Goal: Task Accomplishment & Management: Manage account settings

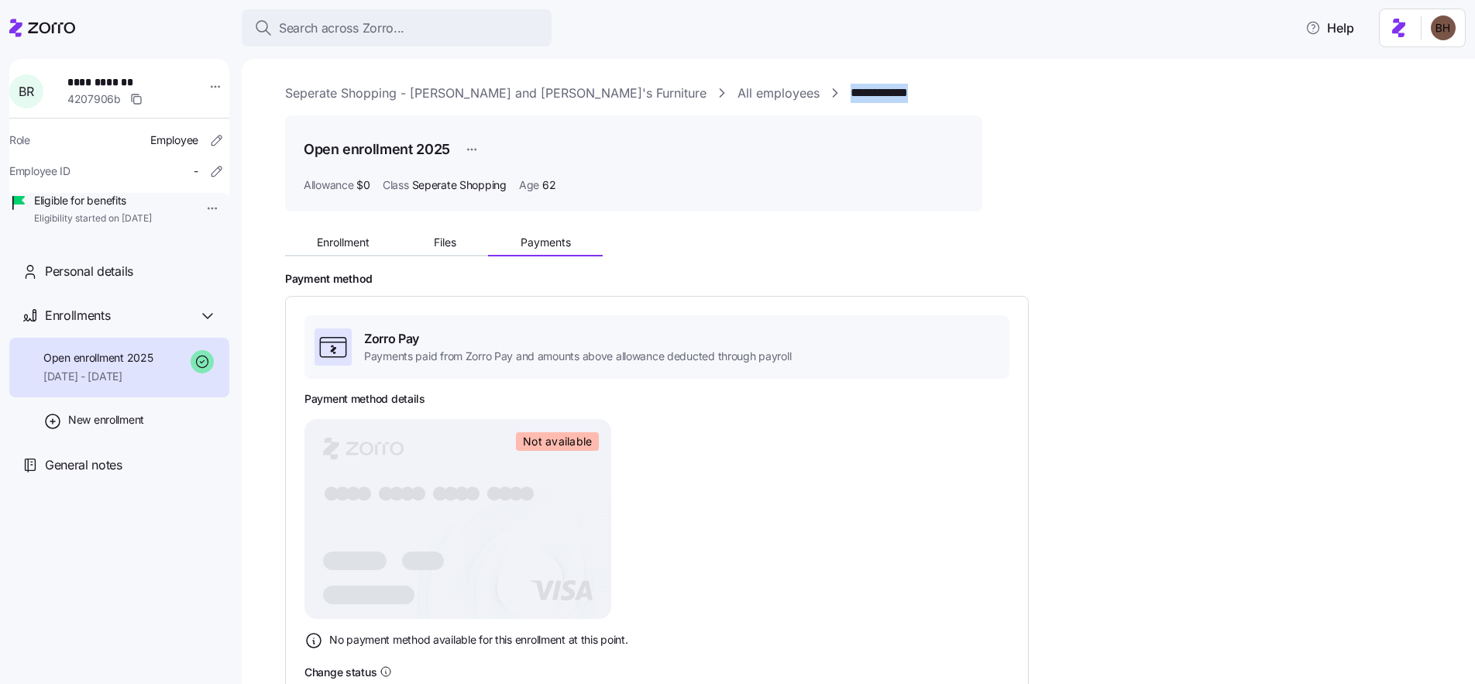
drag, startPoint x: 707, startPoint y: 97, endPoint x: 790, endPoint y: 96, distance: 83.7
click at [790, 96] on div "**********" at bounding box center [869, 93] width 1168 height 19
copy link "**********"
click at [851, 98] on link "**********" at bounding box center [890, 93] width 78 height 19
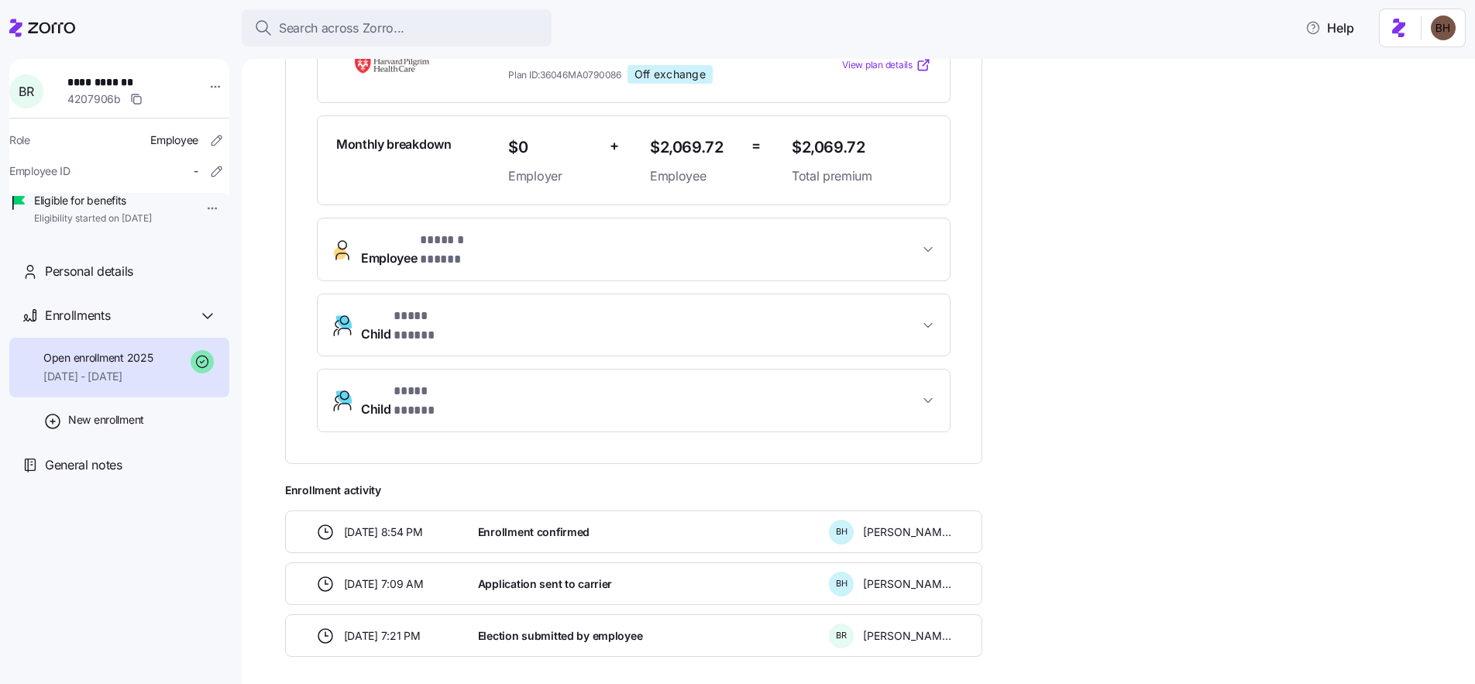
scroll to position [389, 0]
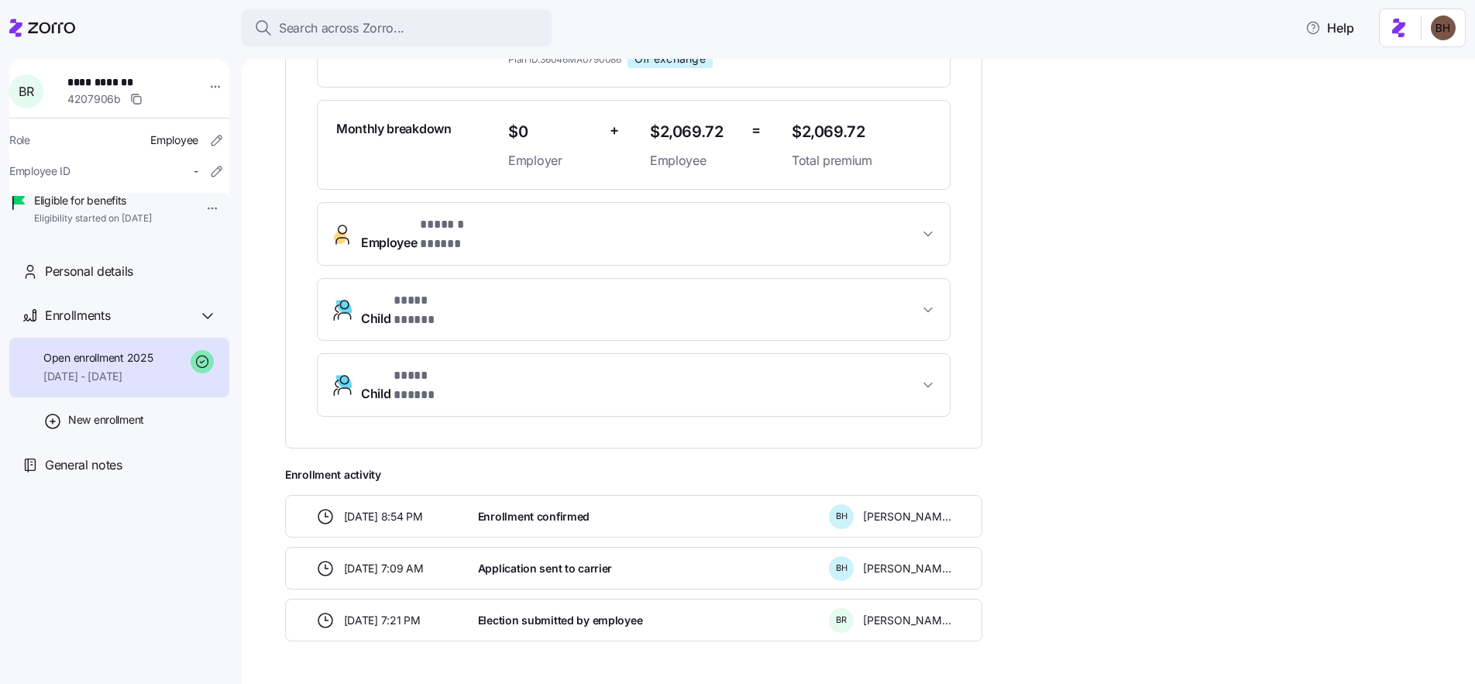
click at [934, 228] on icon "button" at bounding box center [928, 233] width 15 height 15
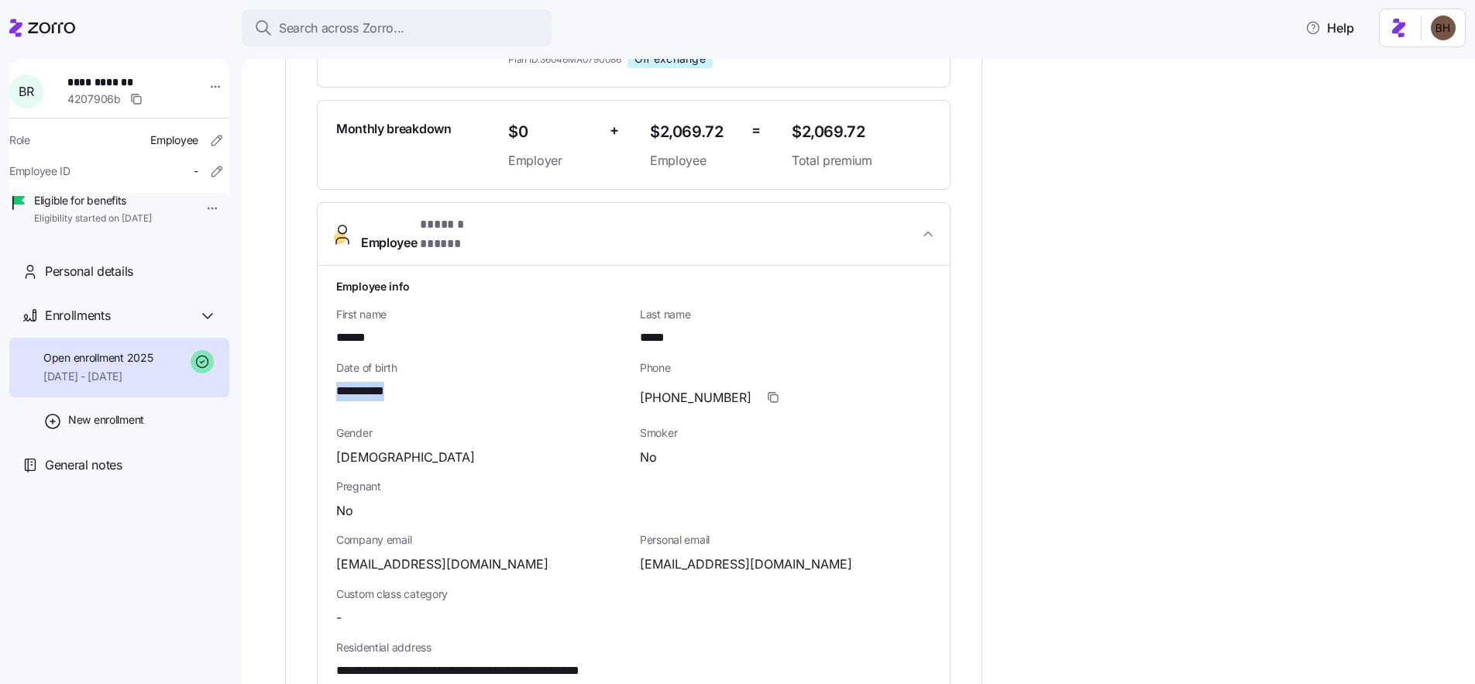
drag, startPoint x: 439, startPoint y: 367, endPoint x: 415, endPoint y: 377, distance: 27.1
click at [415, 382] on div "**********" at bounding box center [481, 391] width 291 height 19
copy span "**********"
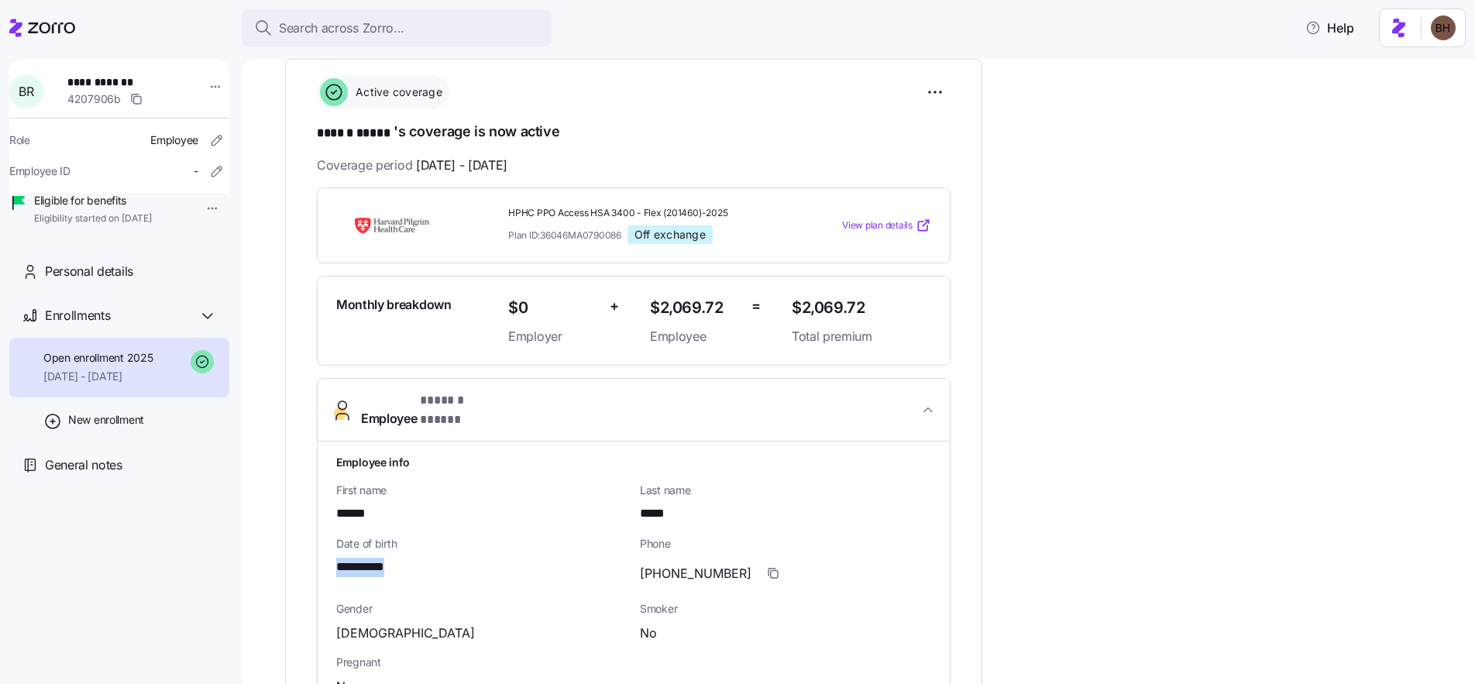
scroll to position [0, 0]
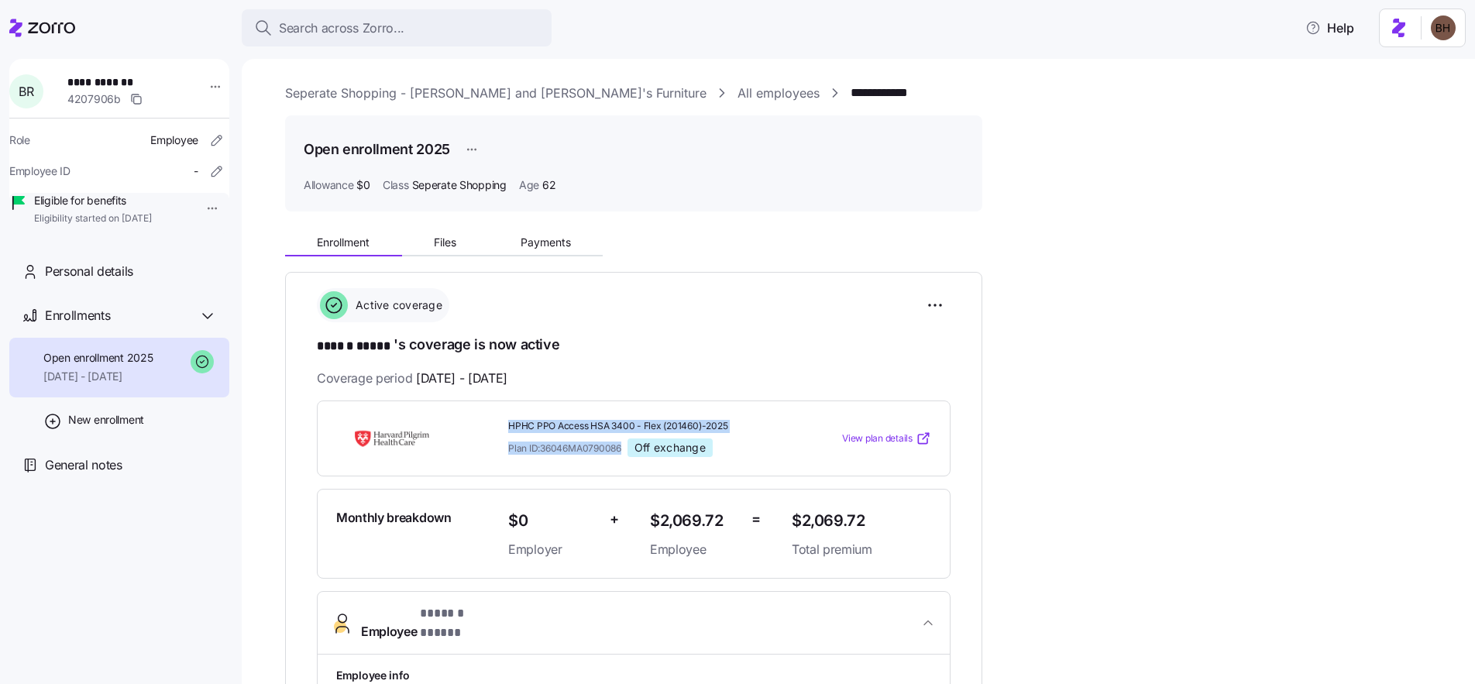
drag, startPoint x: 510, startPoint y: 422, endPoint x: 624, endPoint y: 451, distance: 117.5
click at [624, 451] on div "HPHC PPO Access HSA 3400 - Flex (201460)-2025 Plan ID: 36046MA0790086 Off excha…" at bounding box center [643, 439] width 271 height 38
copy div "HPHC PPO Access HSA 3400 - Flex (201460)-2025 Plan ID: 36046MA0790086"
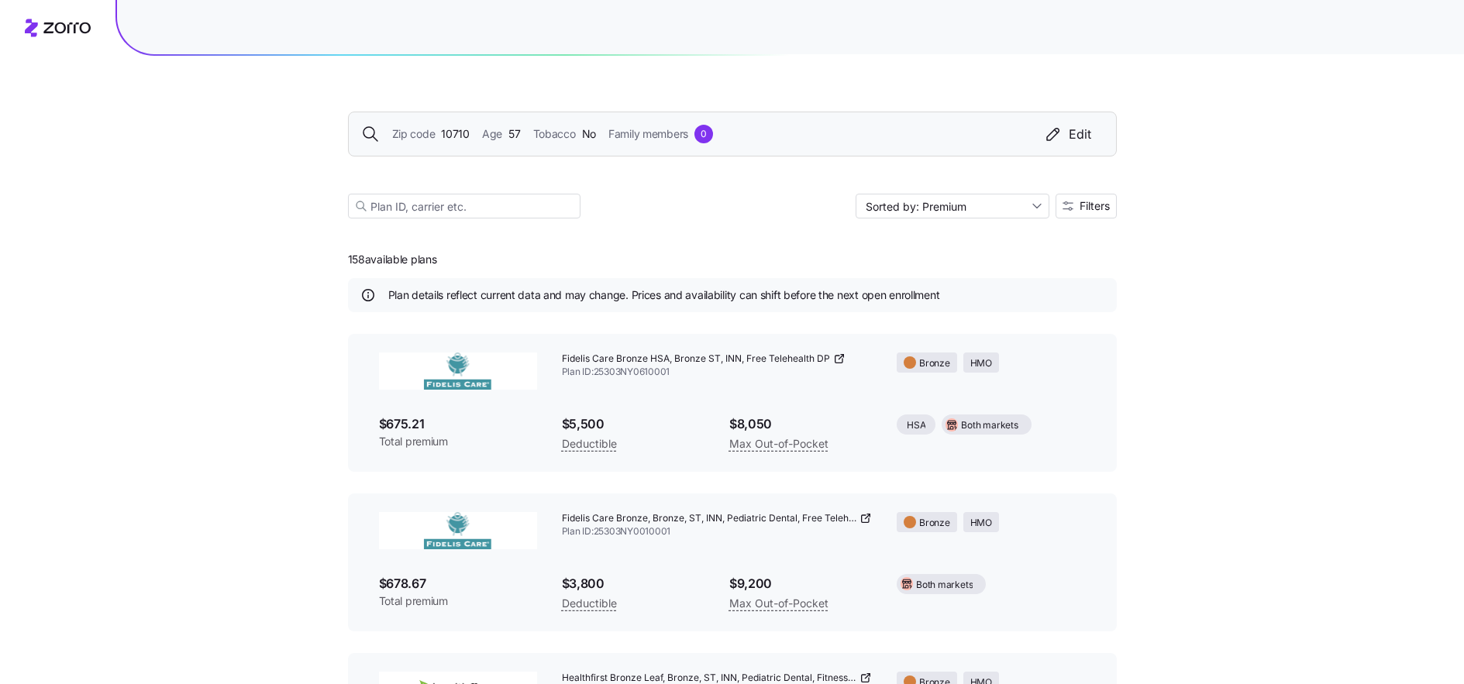
click at [459, 134] on span "10710" at bounding box center [455, 134] width 29 height 17
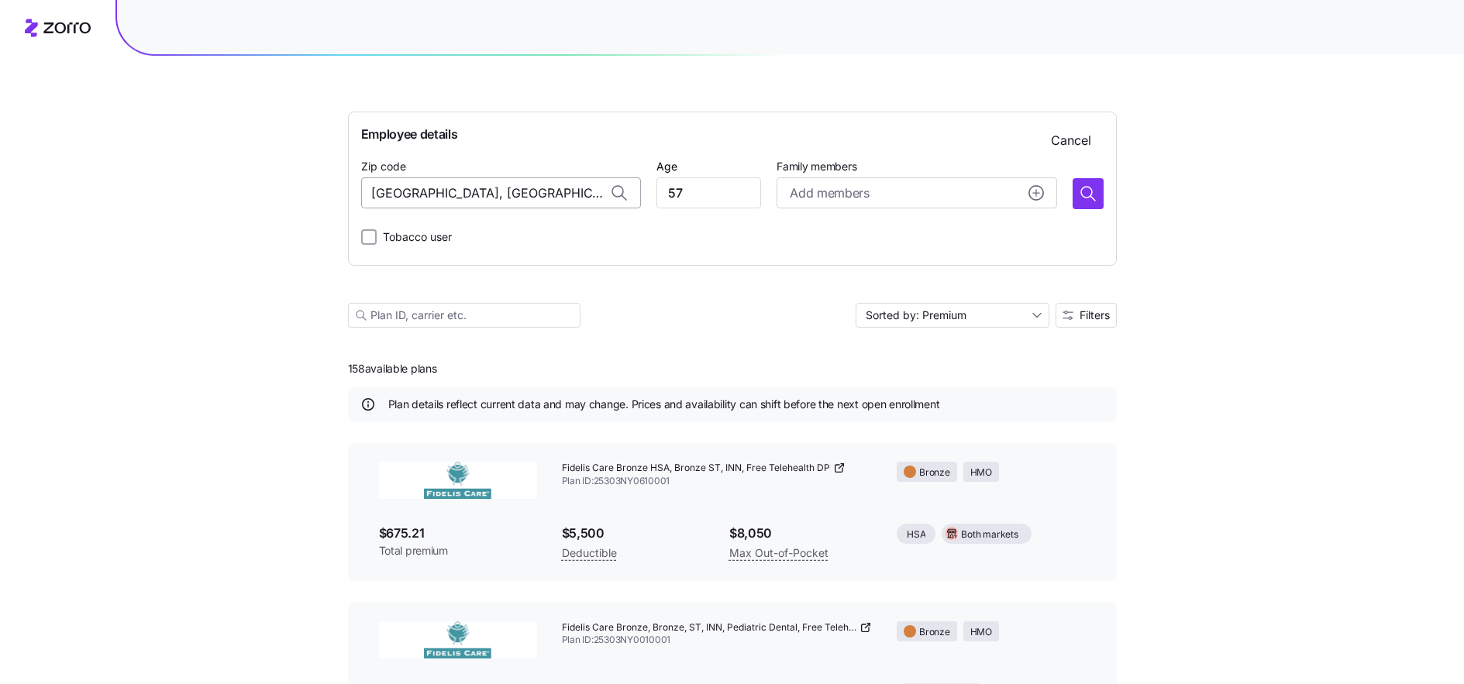
drag, startPoint x: 404, startPoint y: 194, endPoint x: 383, endPoint y: 194, distance: 20.9
click at [383, 194] on input "10710, Westchester County, NY" at bounding box center [501, 192] width 280 height 31
click at [461, 198] on input "10710, Westchester County, NY" at bounding box center [501, 192] width 280 height 31
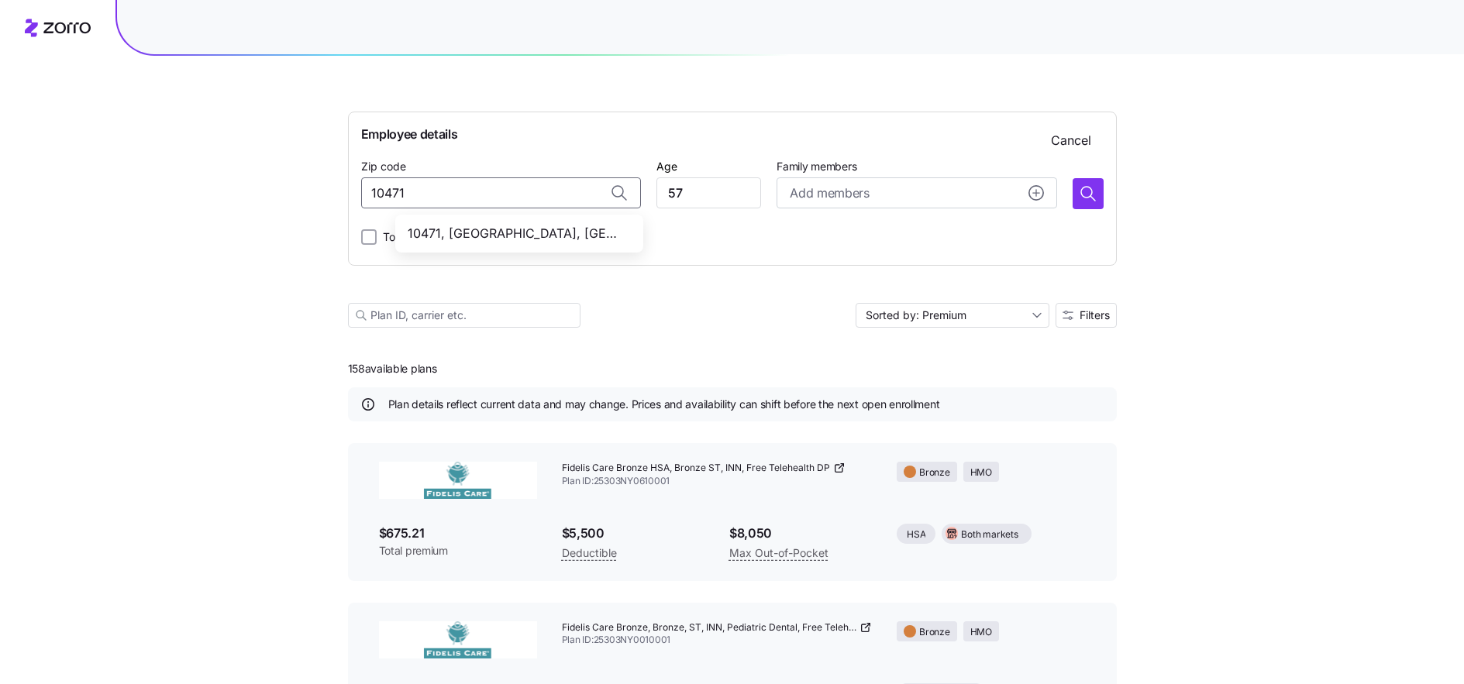
click at [561, 238] on span "10471, Bronx County, NY" at bounding box center [516, 233] width 217 height 19
type input "10471, Bronx County, NY"
click at [1082, 188] on icon "button" at bounding box center [1086, 192] width 11 height 11
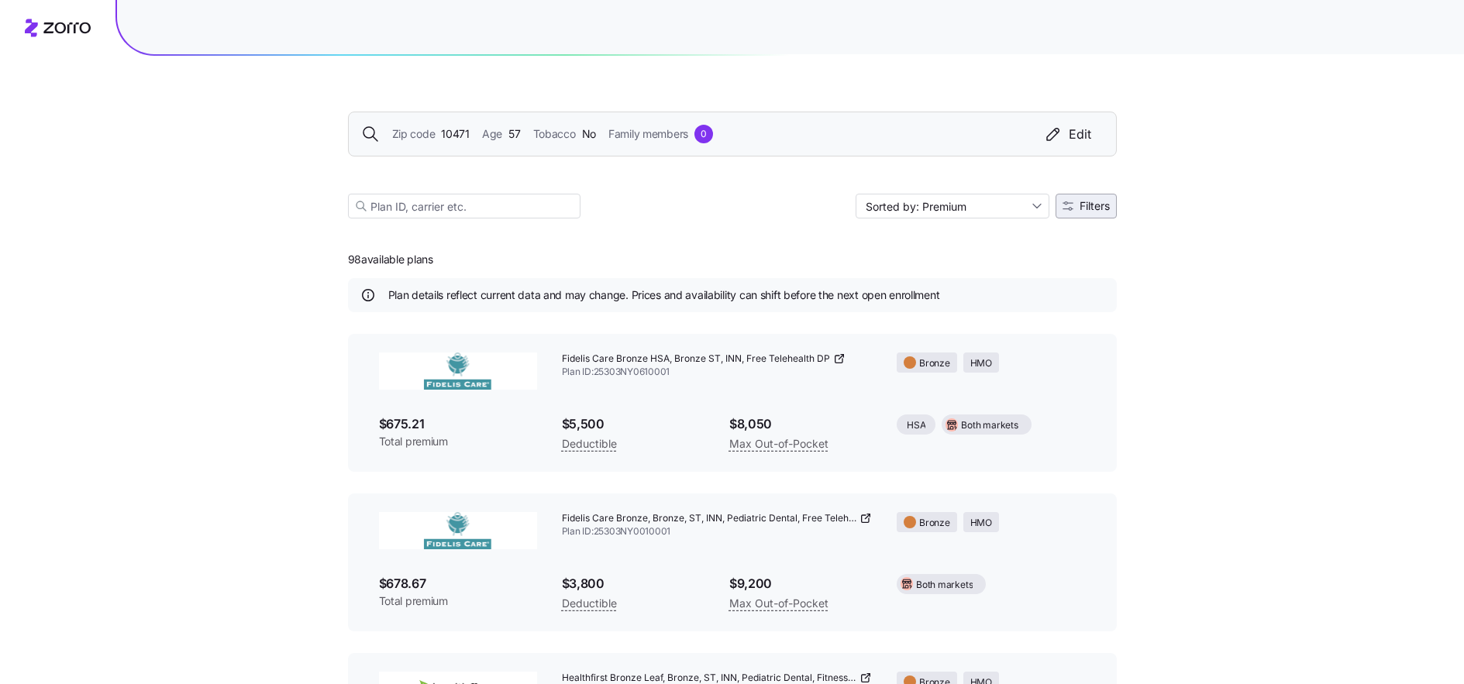
click at [1094, 208] on span "Filters" at bounding box center [1094, 206] width 30 height 11
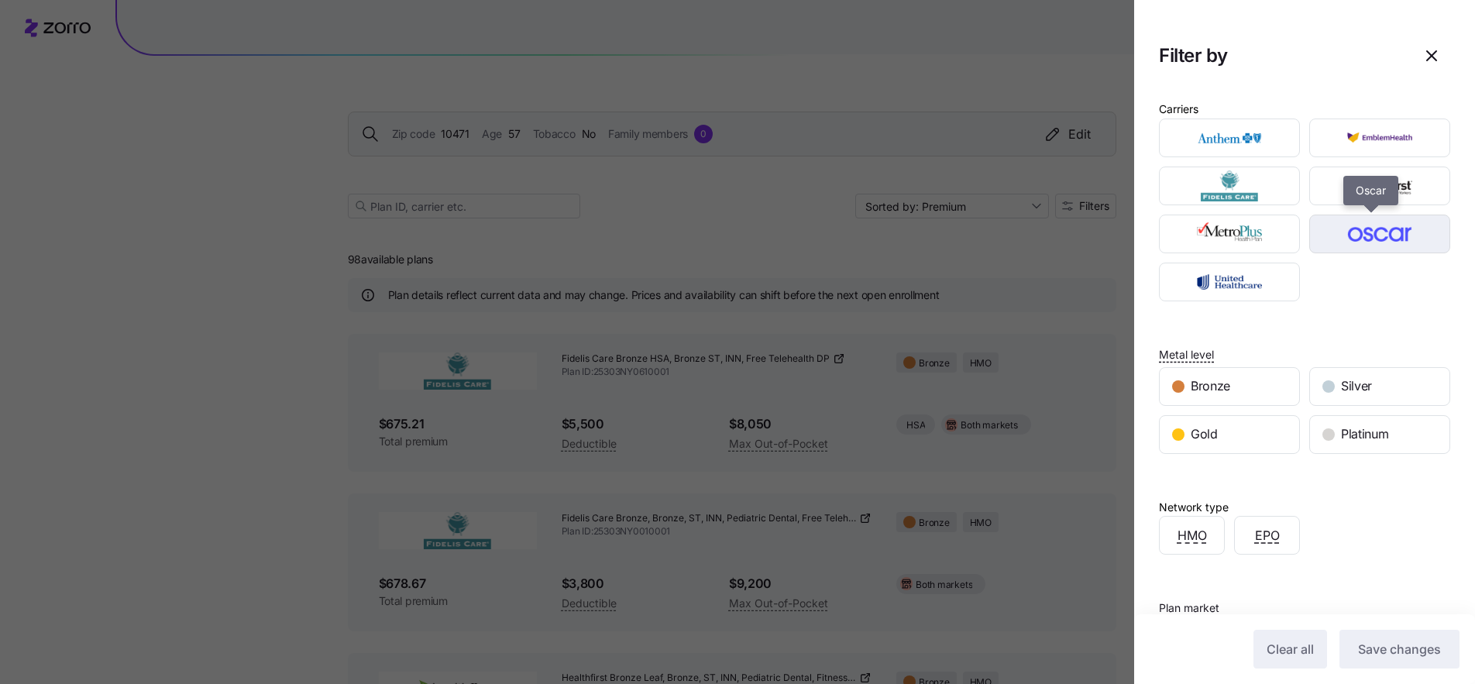
click at [1357, 230] on img "button" at bounding box center [1380, 234] width 114 height 31
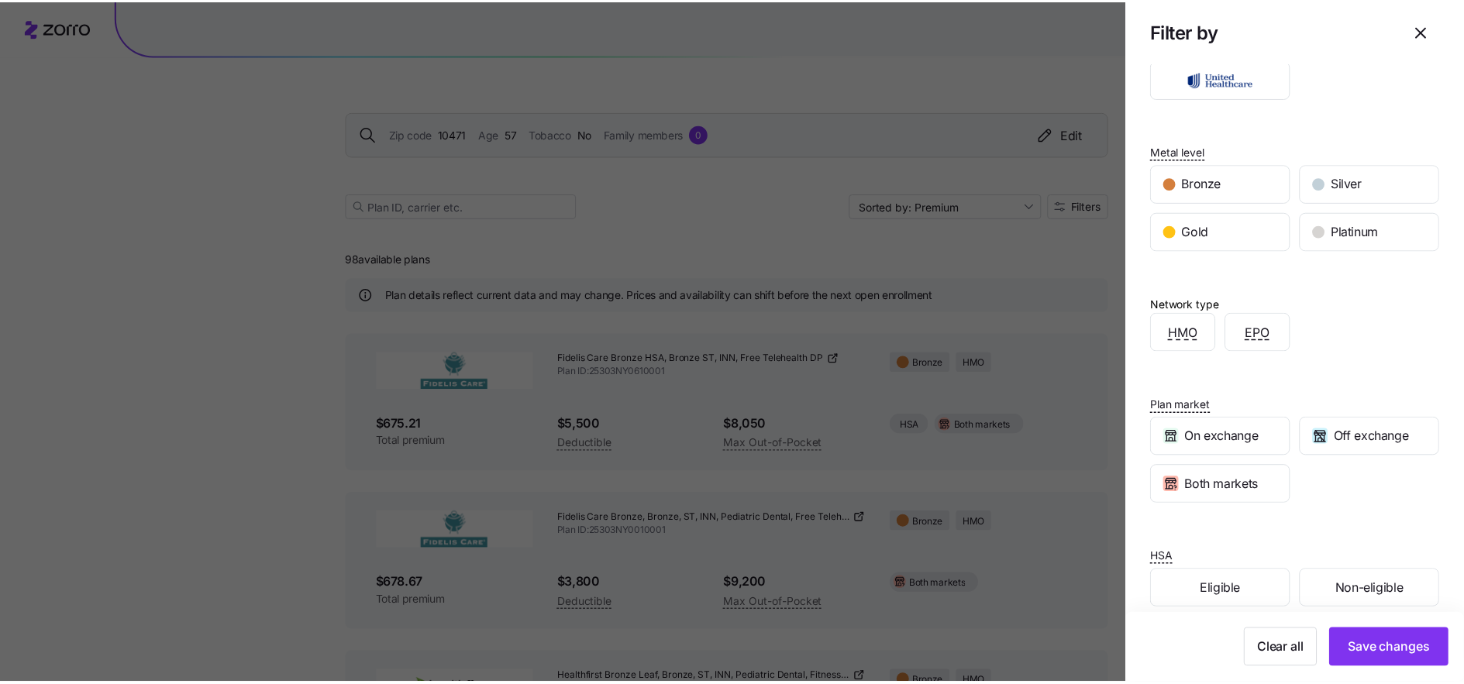
scroll to position [222, 0]
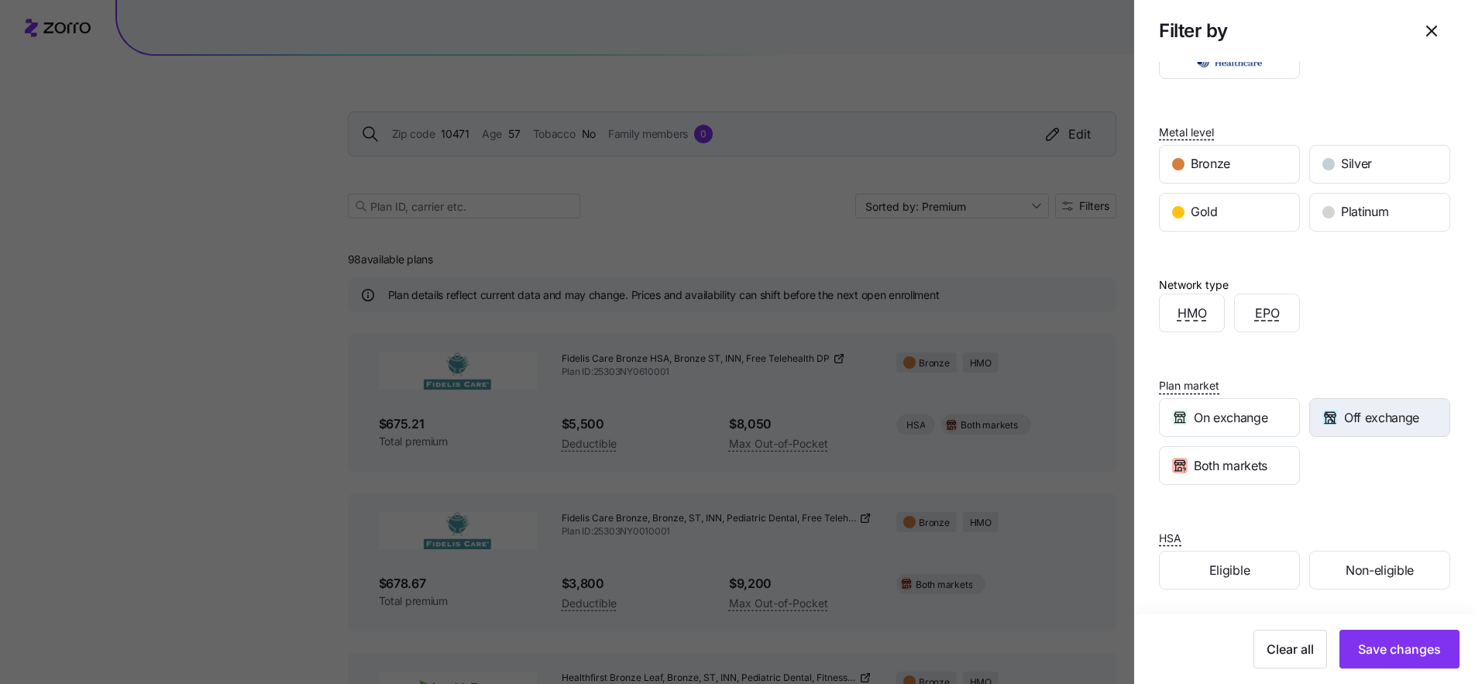
click at [1370, 428] on div "Off exchange" at bounding box center [1379, 417] width 139 height 37
click at [1272, 479] on div "Both markets" at bounding box center [1229, 465] width 139 height 37
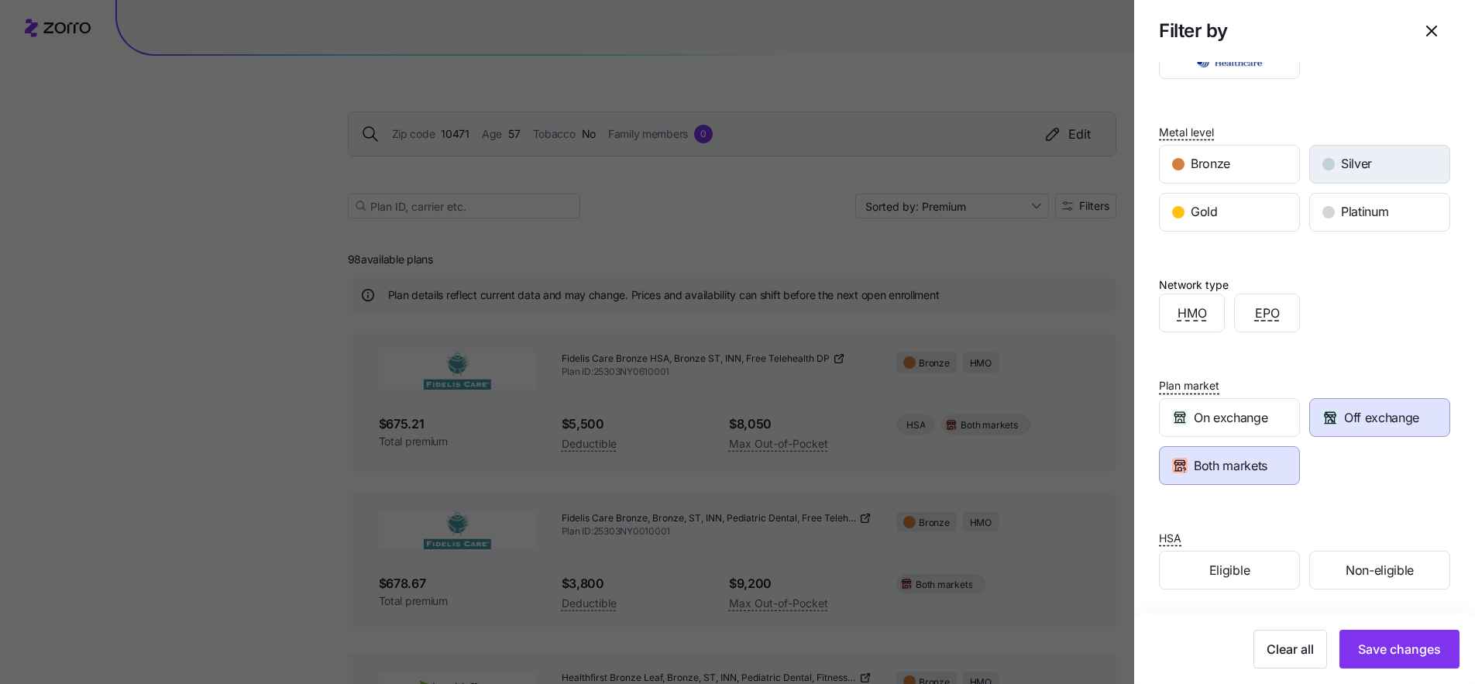
click at [1358, 163] on span "Silver" at bounding box center [1356, 163] width 31 height 19
click at [1389, 661] on button "Save changes" at bounding box center [1400, 649] width 120 height 39
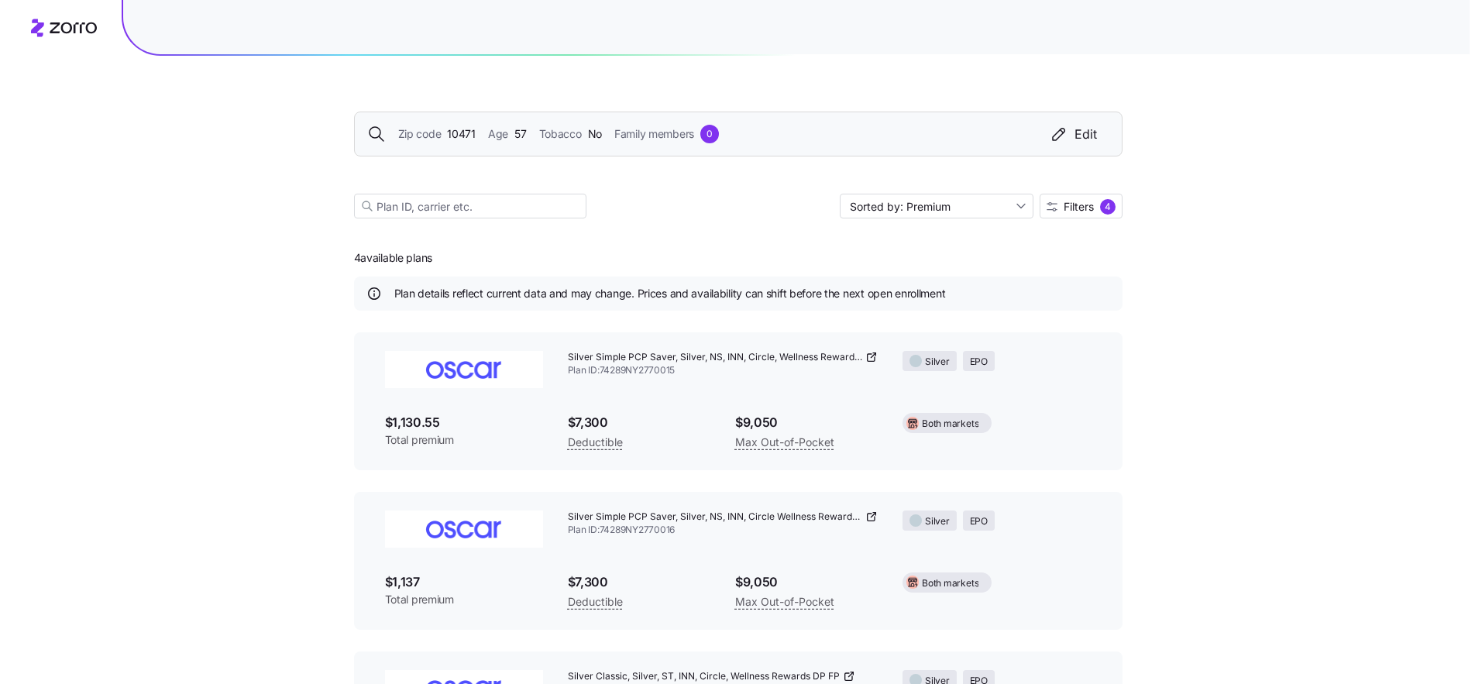
scroll to position [0, 0]
click at [1072, 213] on span "Filters 4" at bounding box center [1075, 206] width 69 height 15
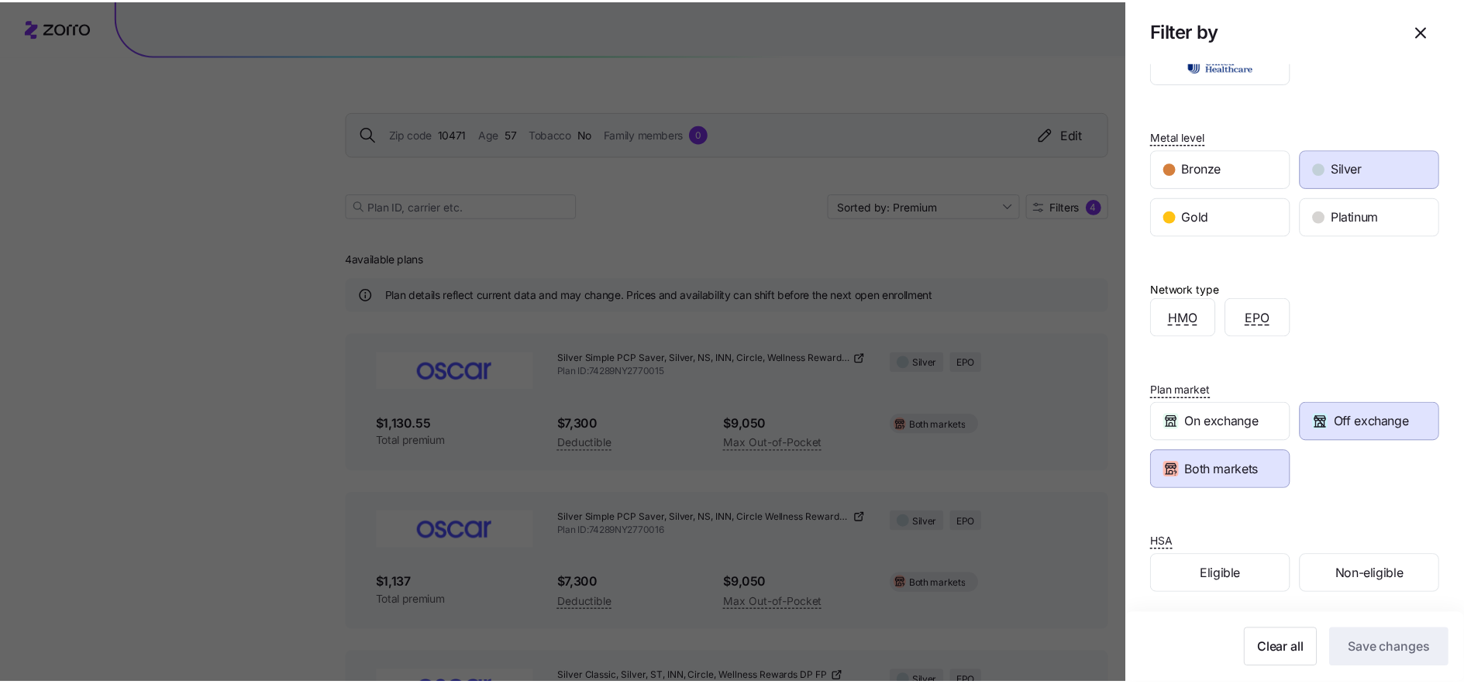
scroll to position [222, 0]
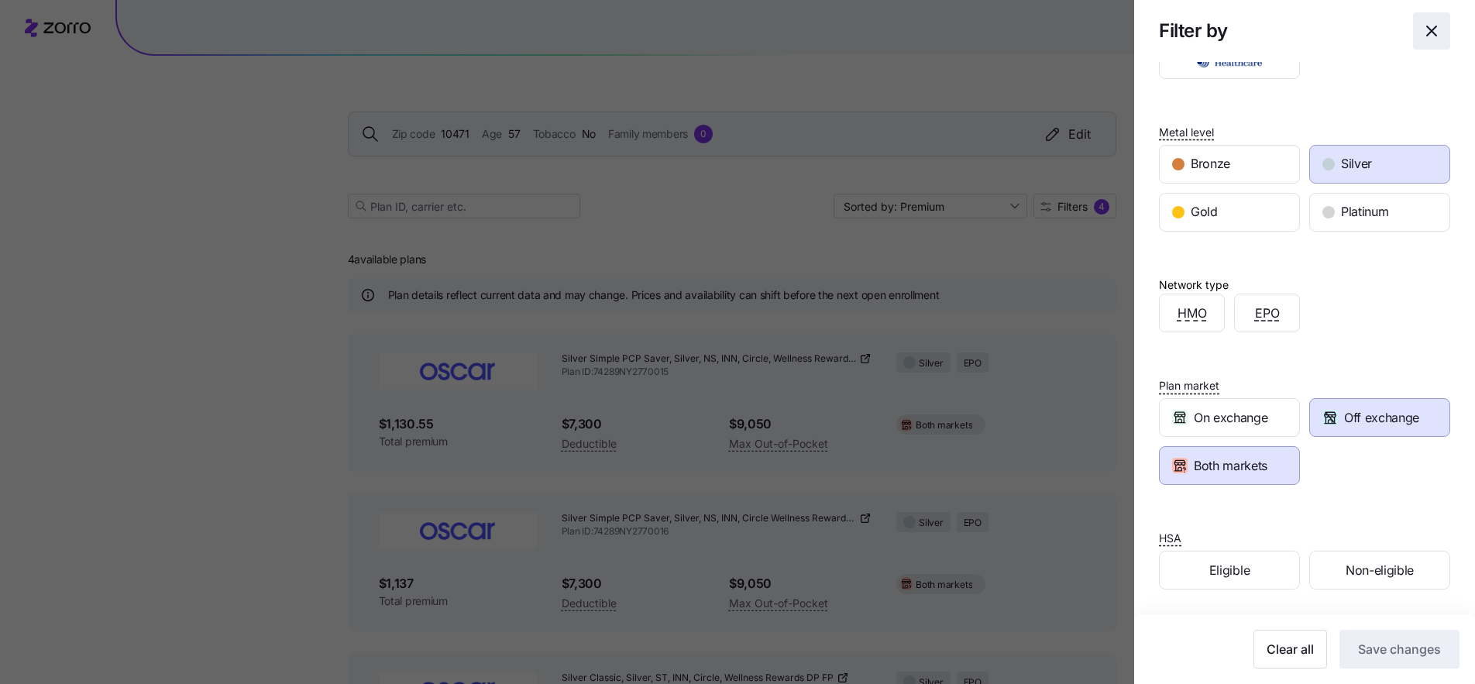
click at [1427, 30] on icon "button" at bounding box center [1431, 30] width 9 height 9
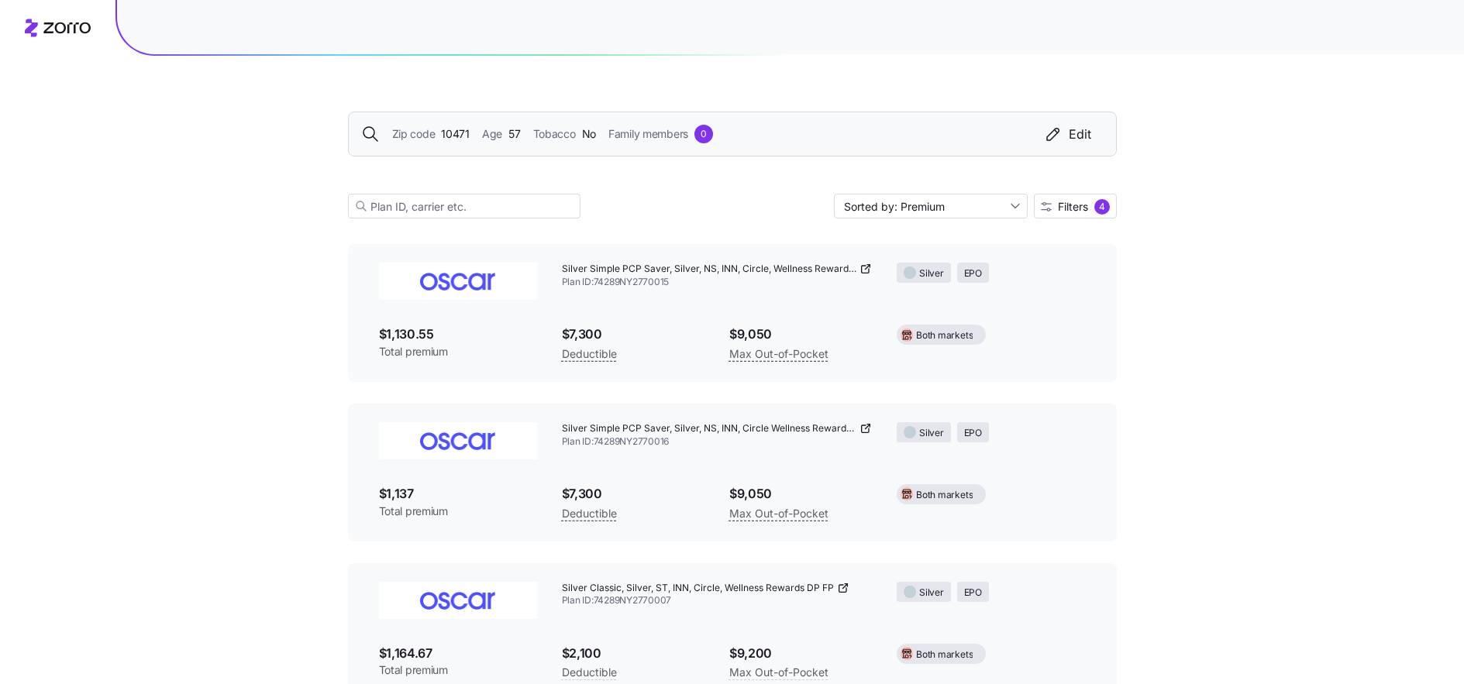
scroll to position [0, 0]
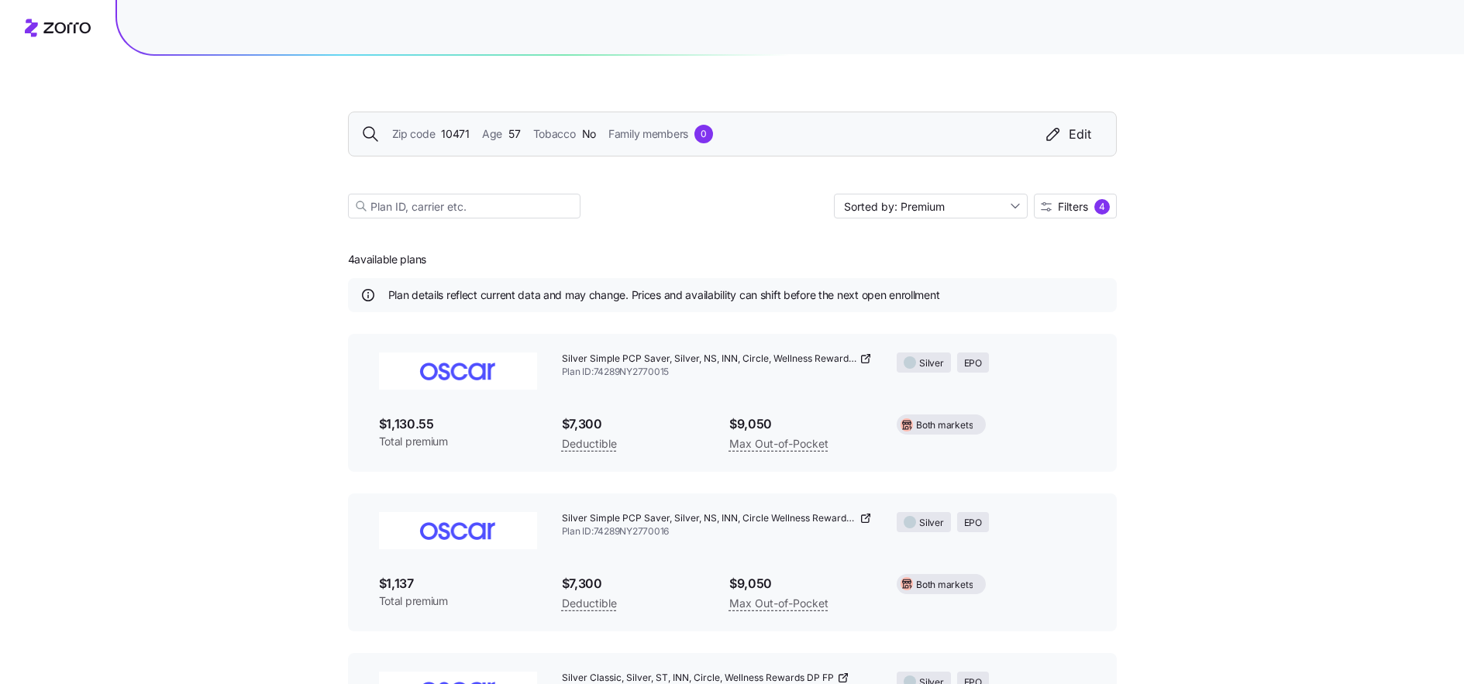
click at [863, 358] on icon at bounding box center [865, 359] width 12 height 12
drag, startPoint x: 563, startPoint y: 356, endPoint x: 680, endPoint y: 384, distance: 120.1
click at [680, 384] on div "Silver Simple PCP Saver, Silver, NS, INN, Circle, Wellness Rewards DP FP Plan I…" at bounding box center [717, 365] width 336 height 51
click at [863, 520] on icon at bounding box center [865, 518] width 12 height 12
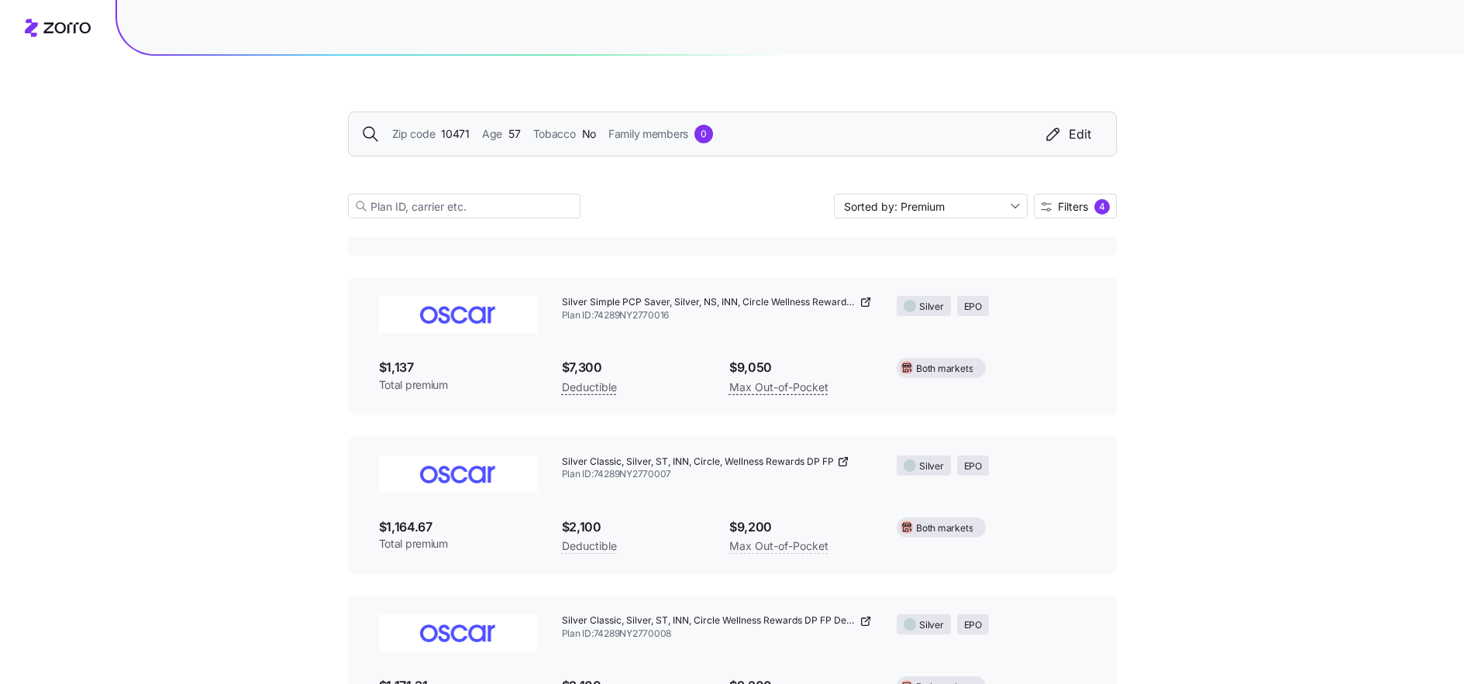
scroll to position [287, 0]
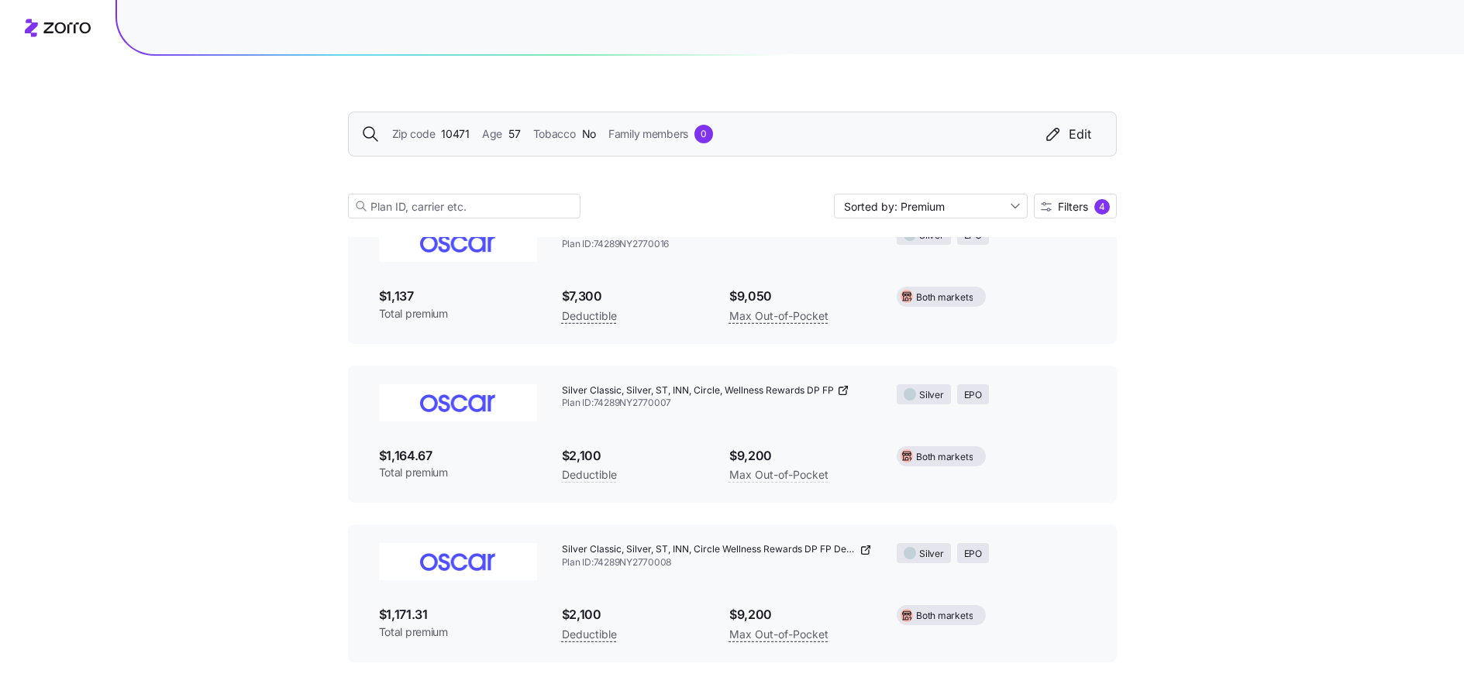
click at [843, 391] on icon at bounding box center [843, 390] width 12 height 12
drag, startPoint x: 563, startPoint y: 552, endPoint x: 846, endPoint y: 548, distance: 282.9
click at [846, 548] on span "Silver Classic, Silver, ST, INN, Circle Wellness Rewards DP FP Dep 29" at bounding box center [709, 549] width 295 height 13
click at [860, 547] on icon at bounding box center [865, 550] width 12 height 12
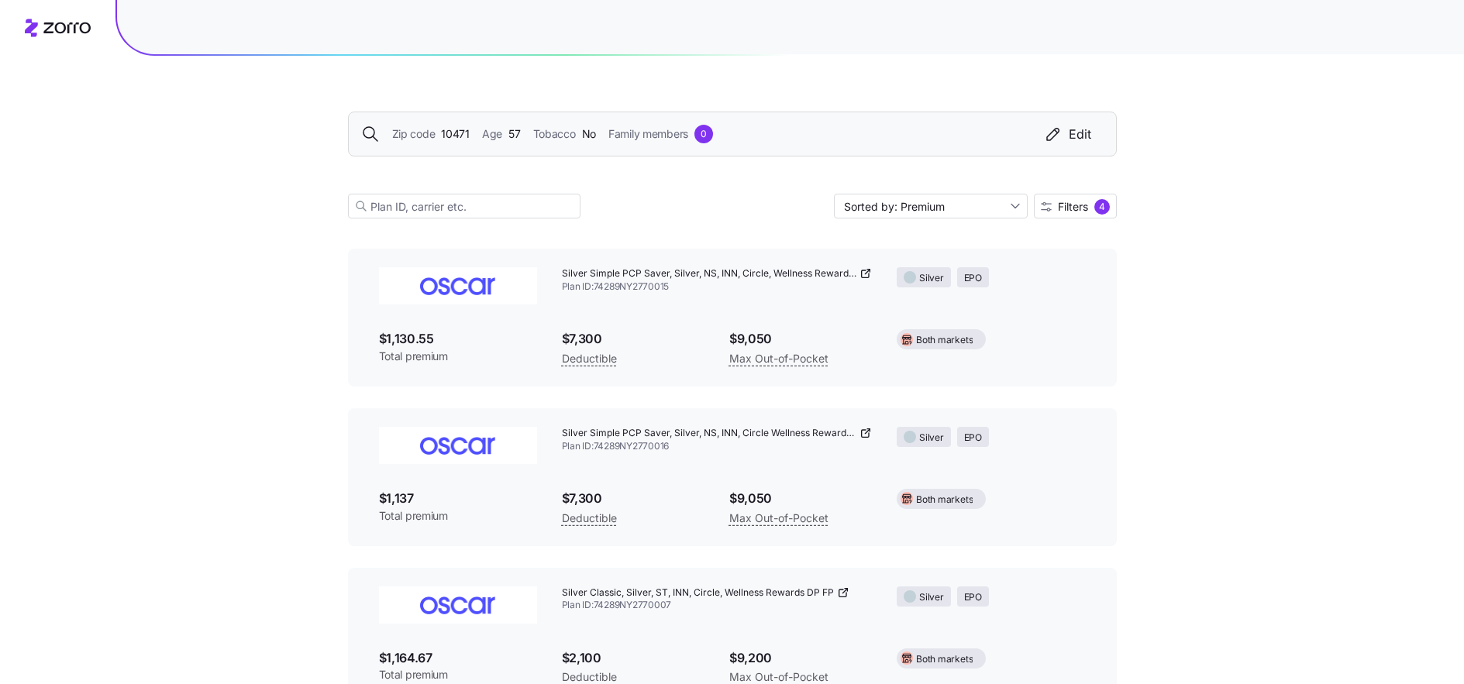
scroll to position [0, 0]
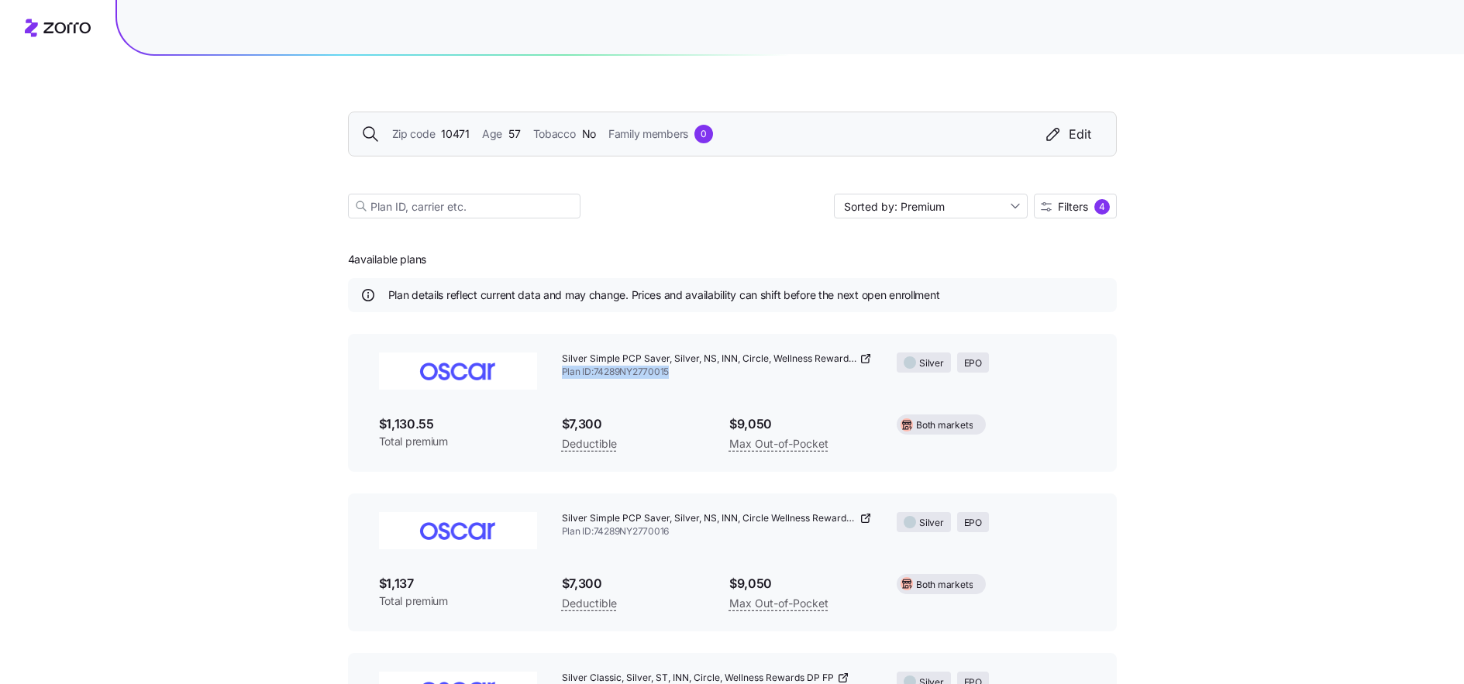
drag, startPoint x: 678, startPoint y: 374, endPoint x: 551, endPoint y: 375, distance: 127.1
click at [551, 375] on div "Silver Simple PCP Saver, Silver, NS, INN, Circle, Wellness Rewards DP FP Plan I…" at bounding box center [717, 365] width 336 height 51
copy span "Plan ID: 74289NY2770015"
drag, startPoint x: 695, startPoint y: 530, endPoint x: 562, endPoint y: 534, distance: 133.3
click at [562, 534] on span "Plan ID: 74289NY2770016" at bounding box center [717, 531] width 311 height 13
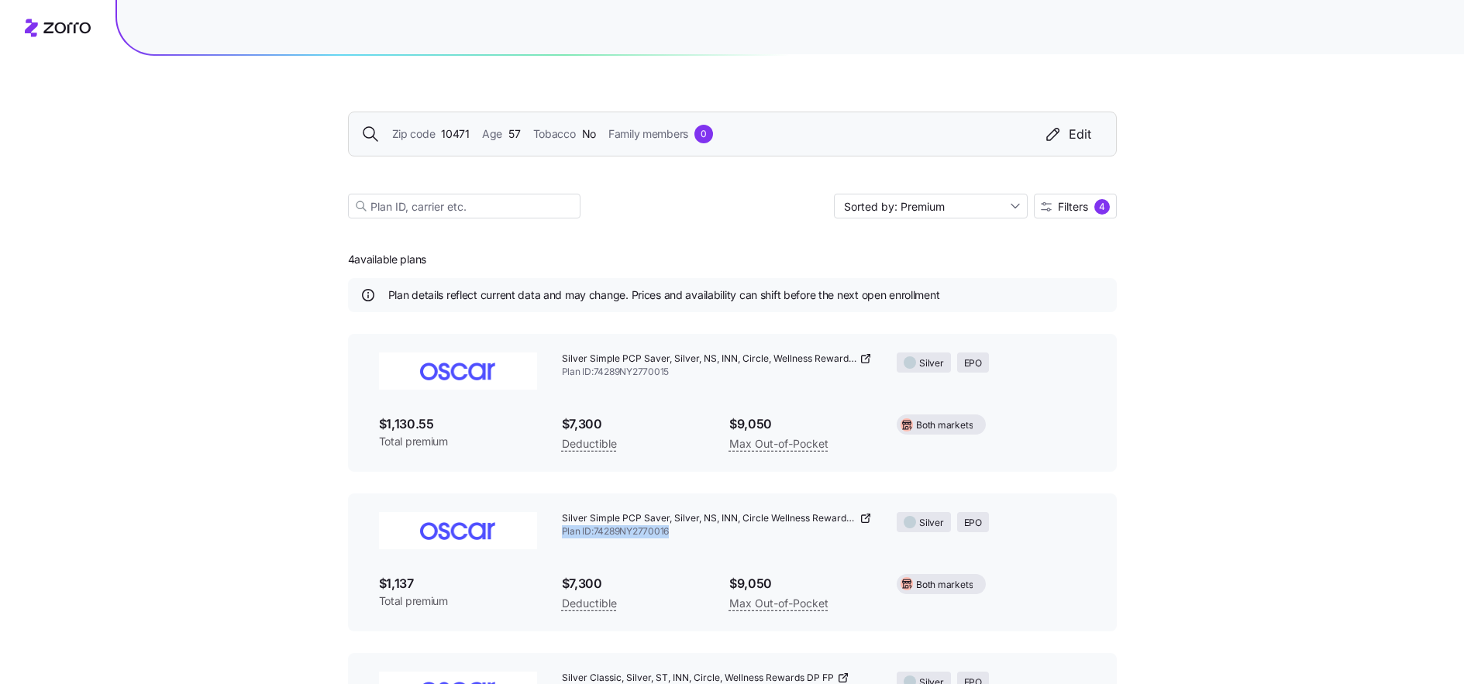
copy span "Plan ID: 74289NY2770016"
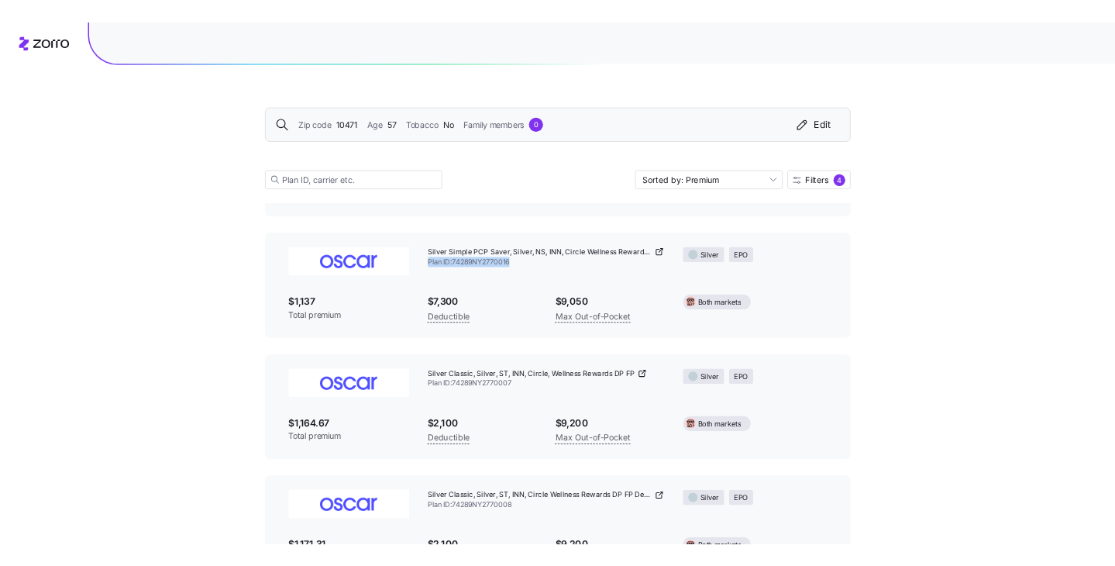
scroll to position [287, 0]
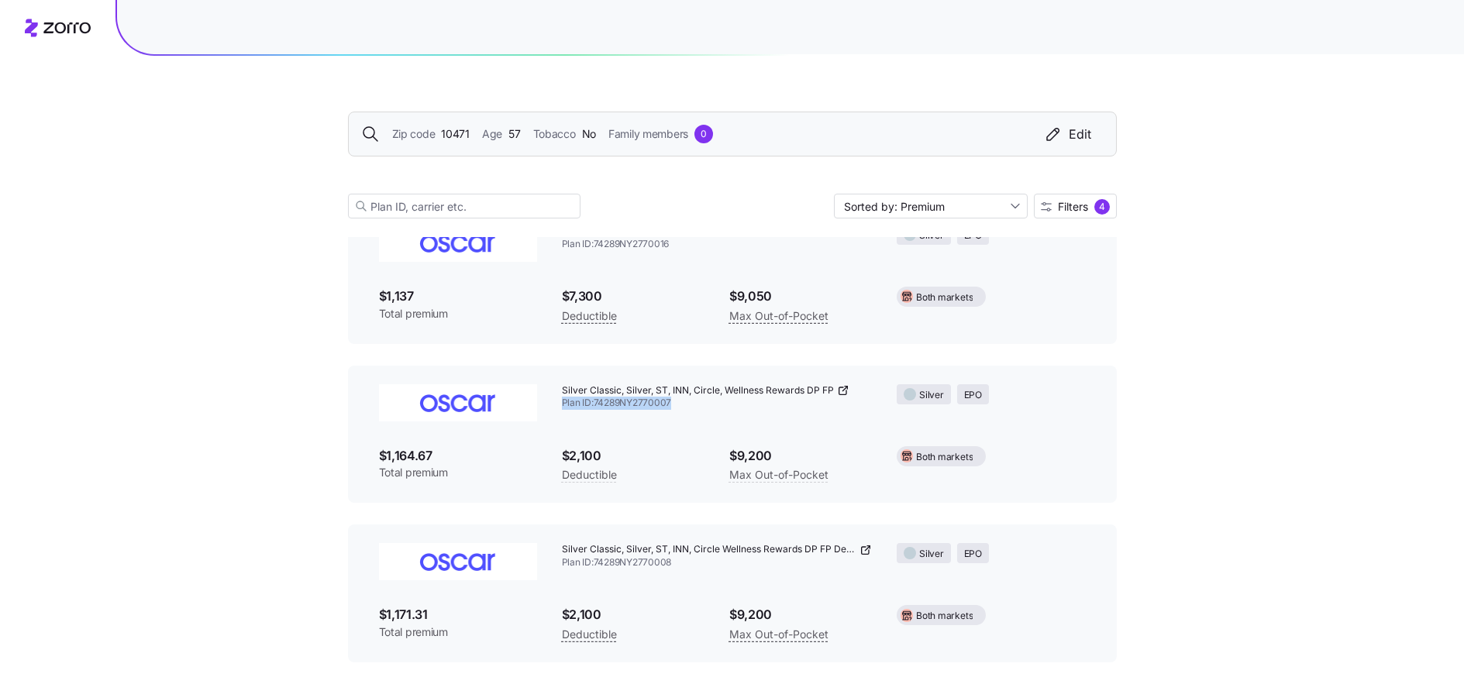
drag, startPoint x: 683, startPoint y: 402, endPoint x: 562, endPoint y: 408, distance: 121.8
click at [562, 408] on span "Plan ID: 74289NY2770007" at bounding box center [717, 403] width 311 height 13
copy span "Plan ID: 74289NY2770007"
drag, startPoint x: 677, startPoint y: 564, endPoint x: 562, endPoint y: 558, distance: 115.6
click at [562, 558] on span "Plan ID: 74289NY2770008" at bounding box center [717, 562] width 311 height 13
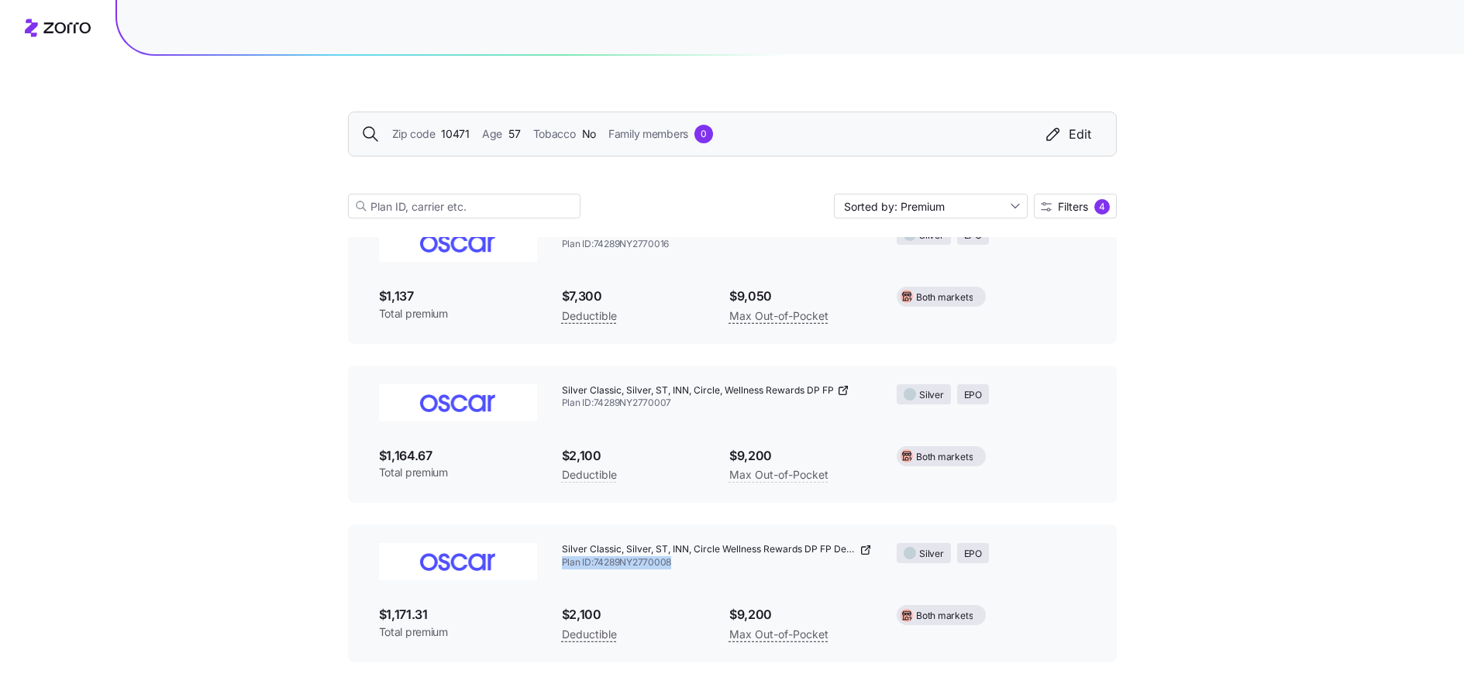
copy span "Plan ID: 74289NY2770008"
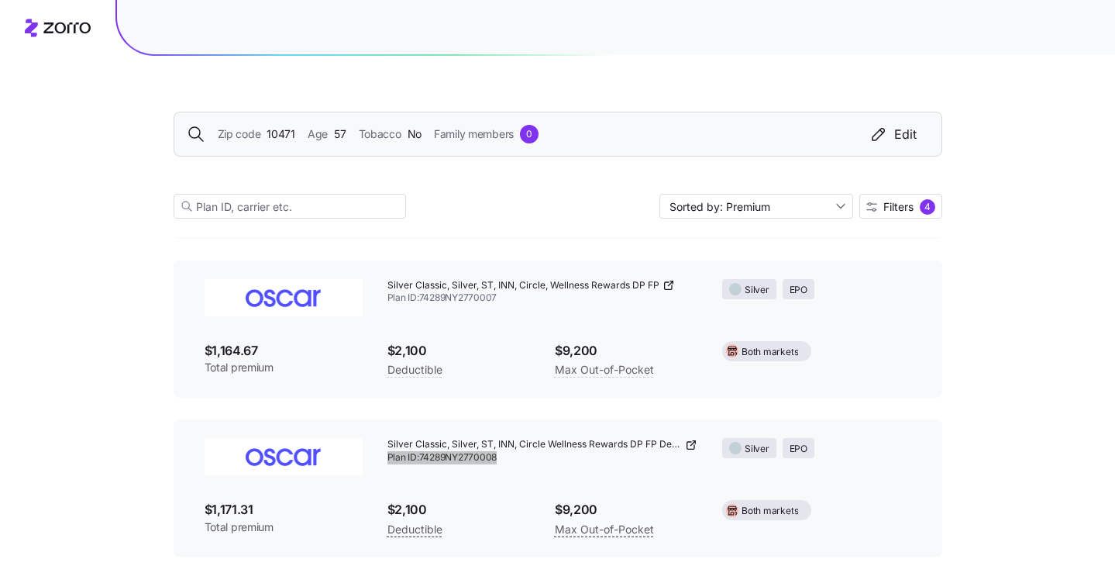
scroll to position [406, 0]
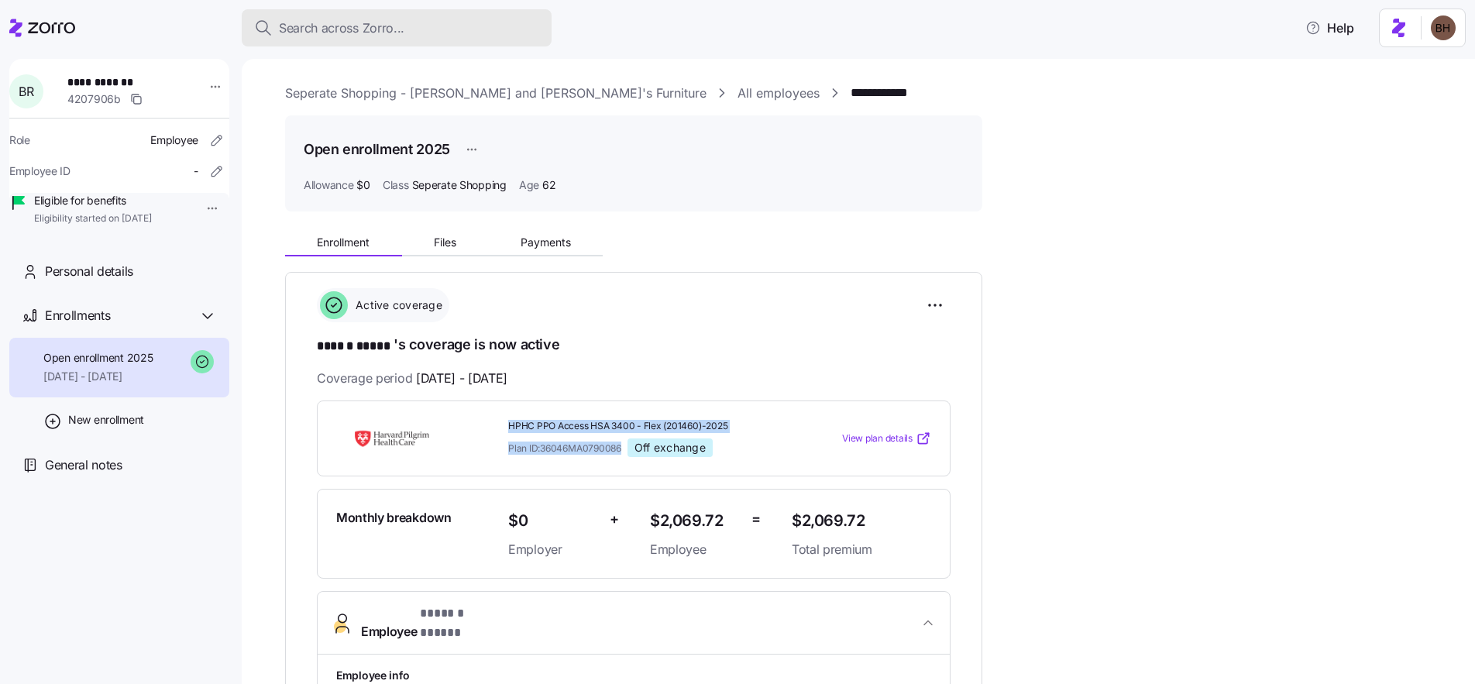
click at [447, 29] on div "Search across Zorro..." at bounding box center [396, 28] width 285 height 19
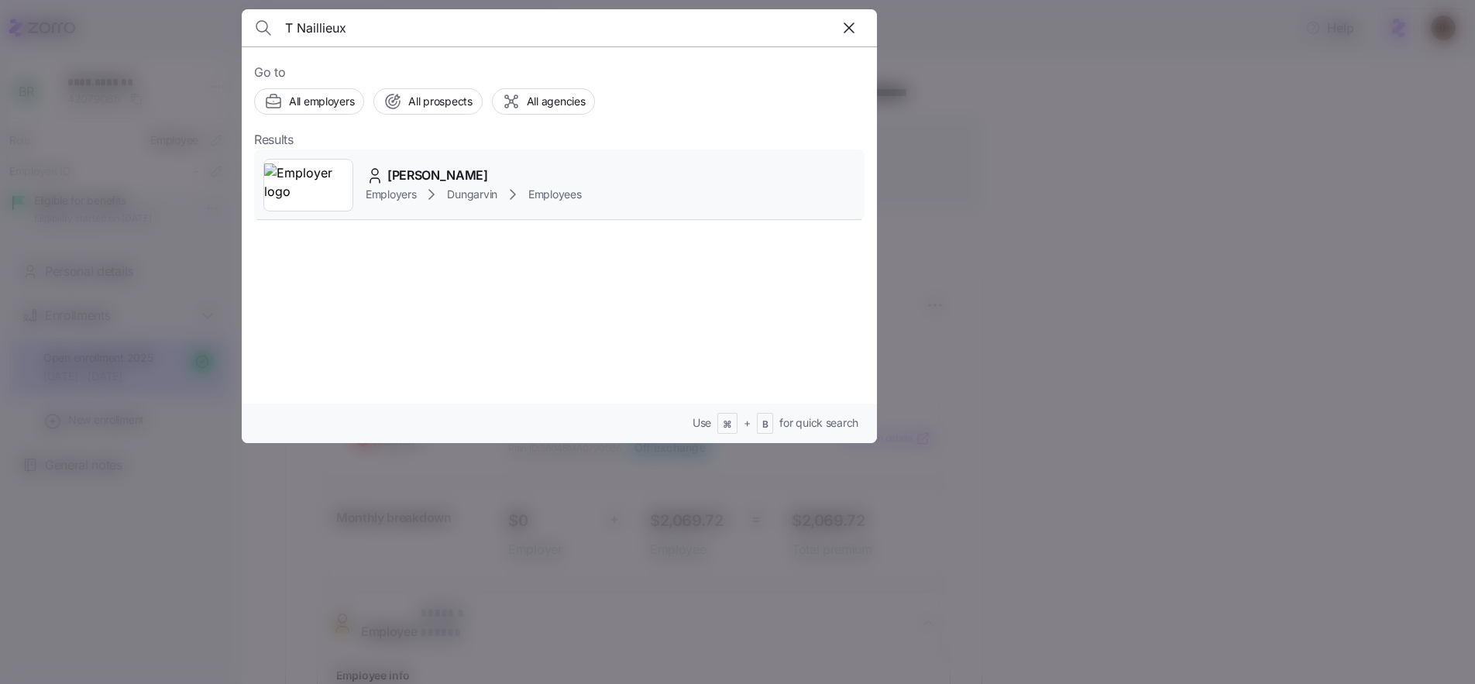
type input "T Naillieux"
click at [406, 174] on span "[PERSON_NAME]" at bounding box center [437, 175] width 101 height 19
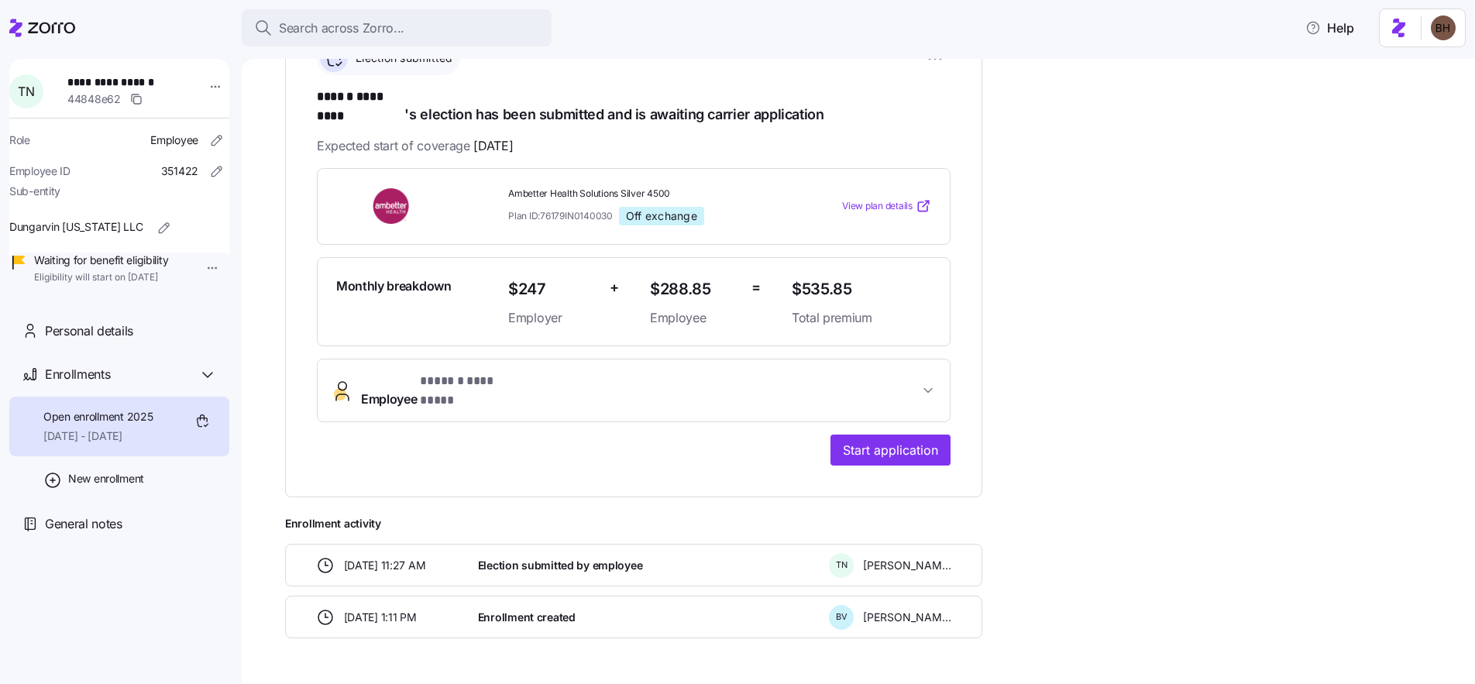
scroll to position [218, 0]
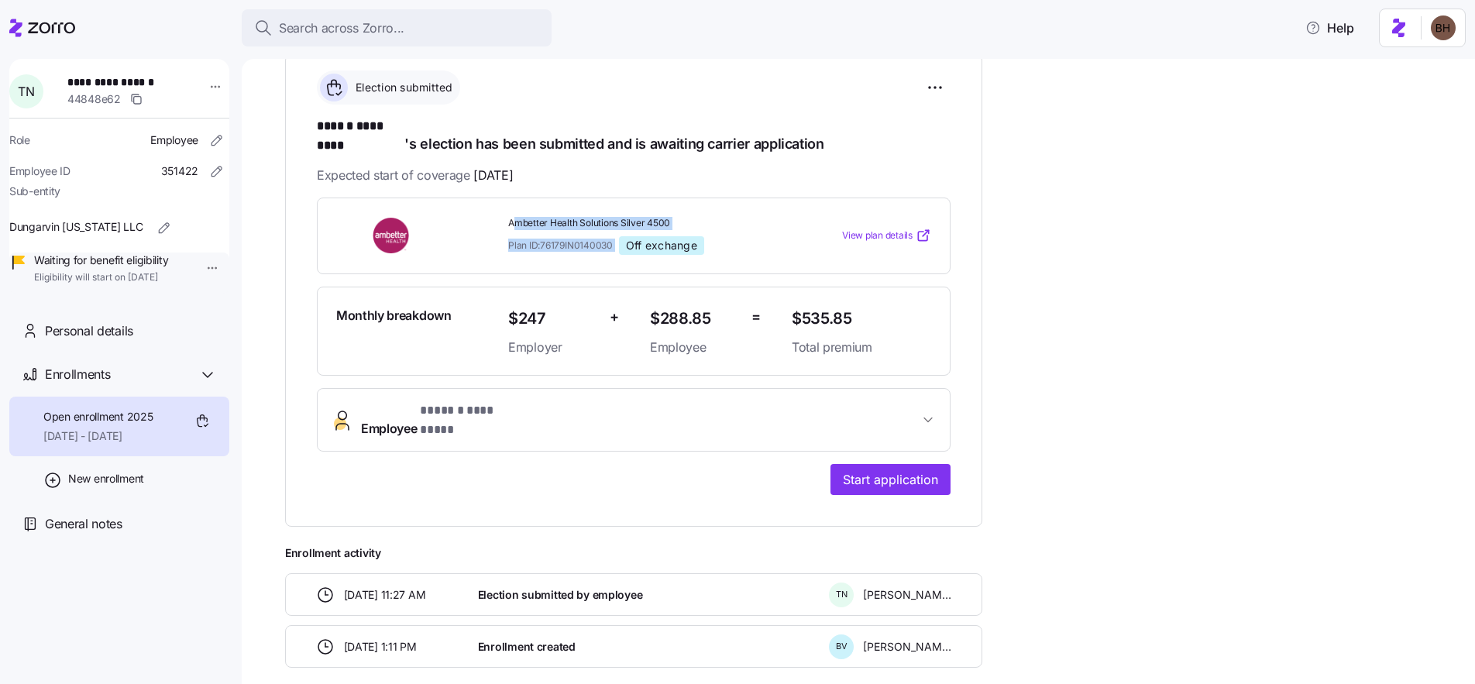
drag, startPoint x: 513, startPoint y: 206, endPoint x: 632, endPoint y: 234, distance: 121.8
click at [632, 234] on div "Ambetter Health Solutions Silver 4500 Plan ID: 76179IN0140030 Off exchange" at bounding box center [643, 236] width 271 height 38
click at [695, 198] on div "Ambetter Health Solutions Silver 4500 Plan ID: 76179IN0140030 Off exchange View…" at bounding box center [634, 236] width 634 height 77
drag, startPoint x: 510, startPoint y: 206, endPoint x: 618, endPoint y: 232, distance: 110.9
click at [618, 232] on div "Ambetter Health Solutions Silver 4500 Plan ID: 76179IN0140030 Off exchange" at bounding box center [643, 236] width 271 height 38
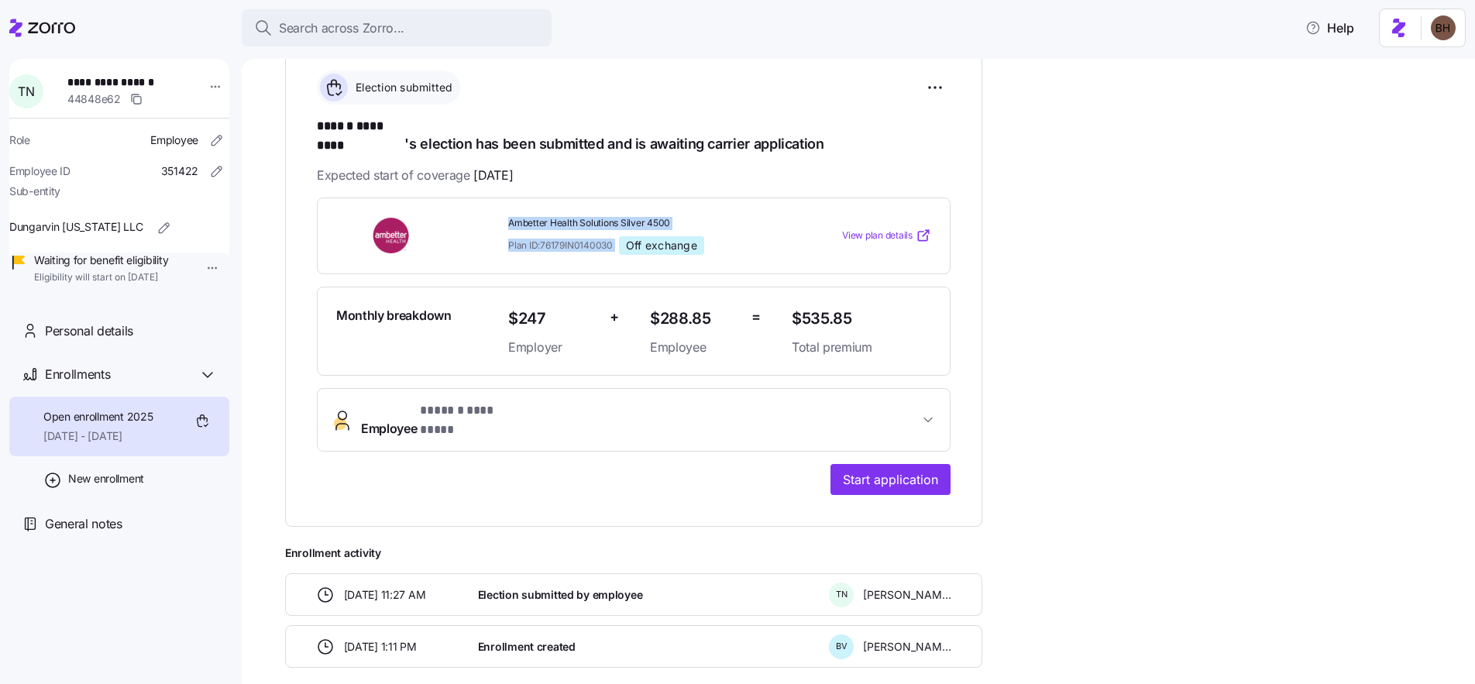
copy div "Ambetter Health Solutions Silver 4500 Plan ID: 76179IN0140030"
click at [423, 32] on div "Search across Zorro..." at bounding box center [396, 28] width 285 height 19
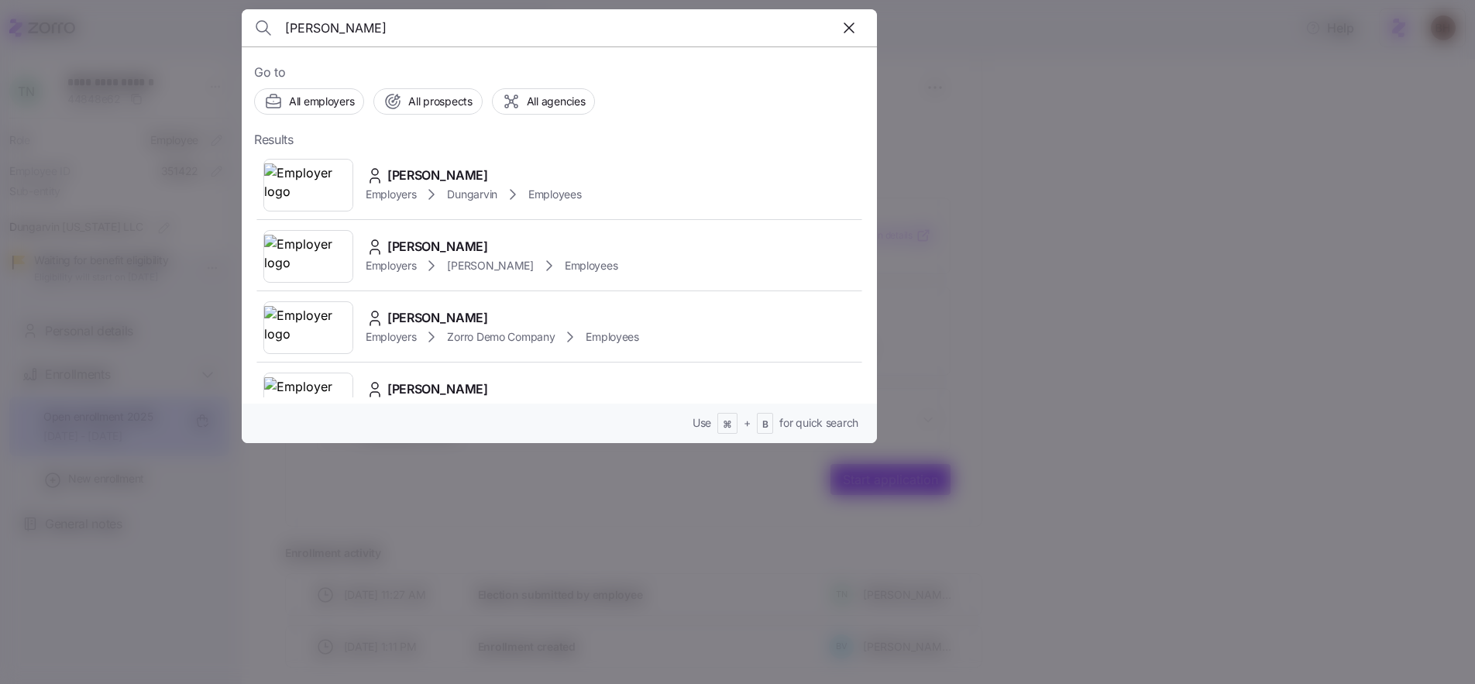
type input "[PERSON_NAME]"
click at [394, 175] on span "Lois Spratt" at bounding box center [437, 175] width 101 height 19
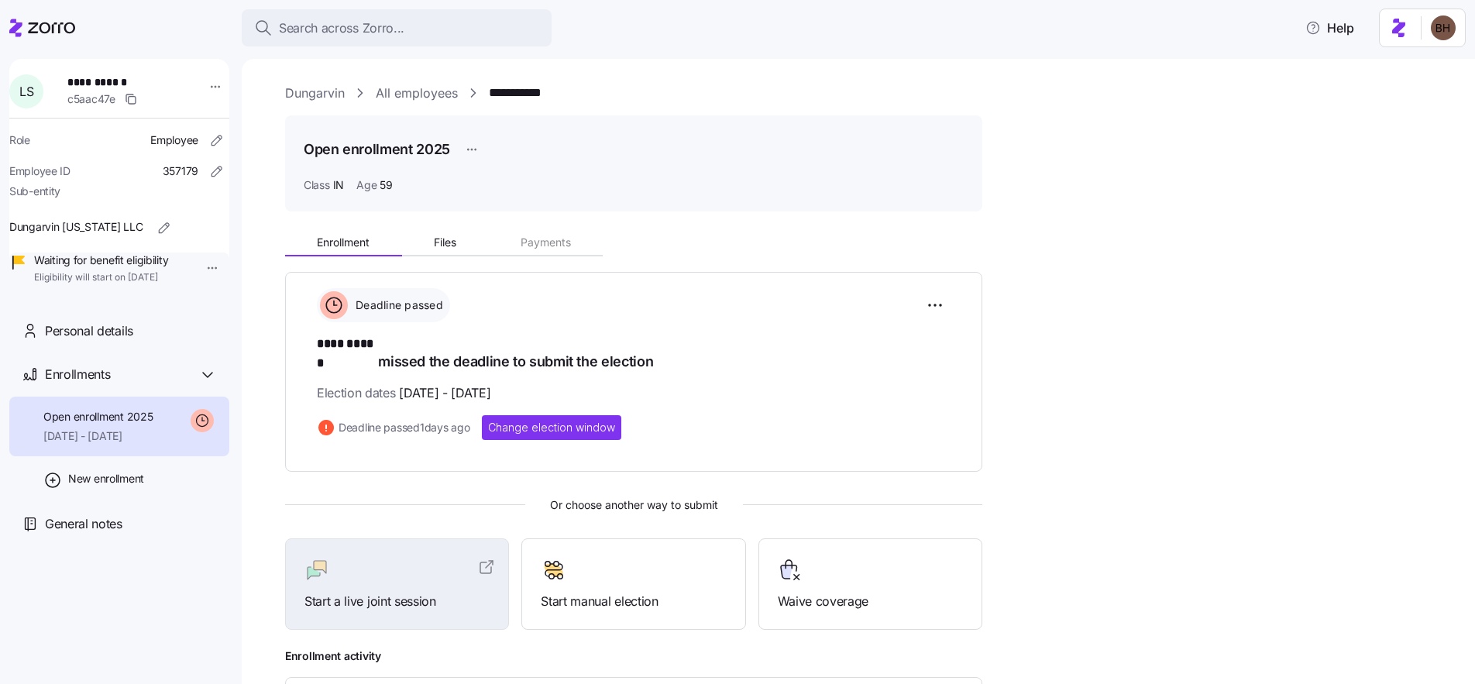
click at [114, 444] on span "09/01/2025 - 12/31/2025" at bounding box center [97, 435] width 109 height 15
click at [941, 305] on html "**********" at bounding box center [737, 337] width 1475 height 675
click at [916, 345] on span "Change election window" at bounding box center [876, 343] width 119 height 15
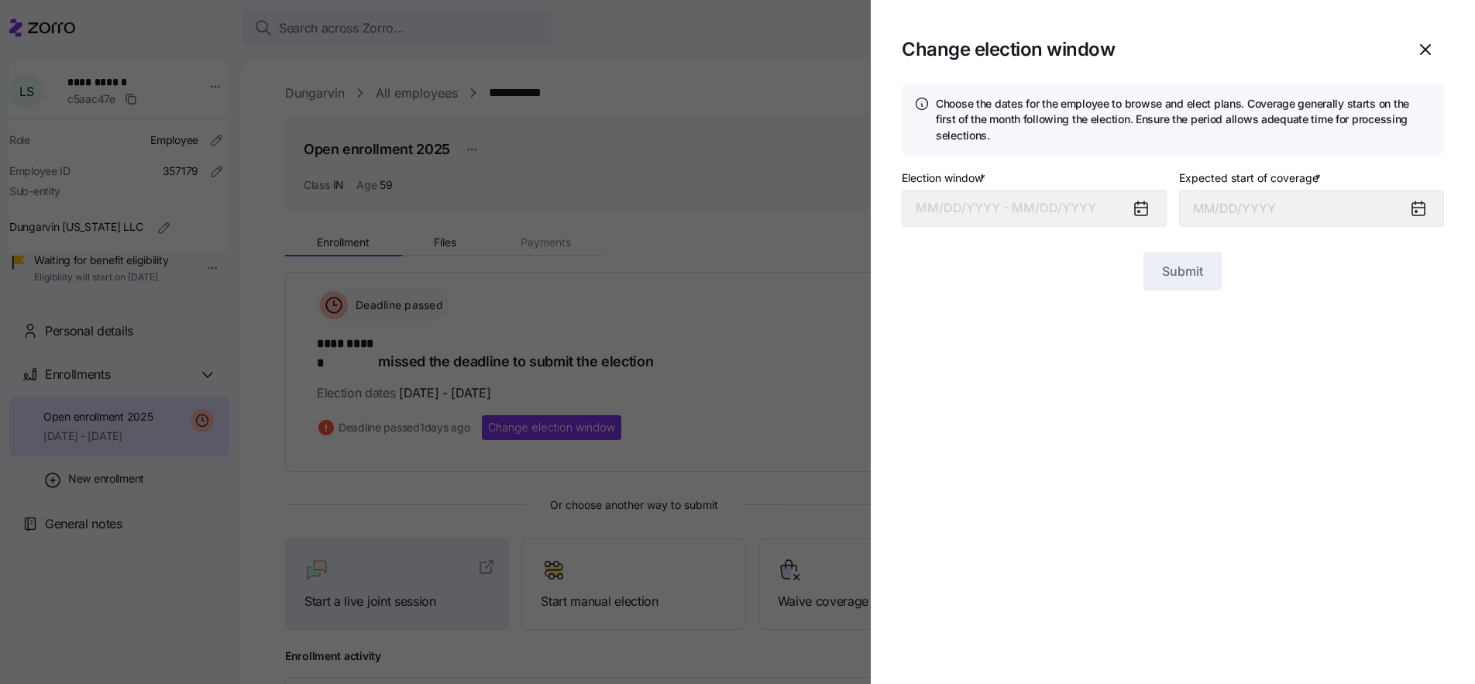
type input "September 1, 2025"
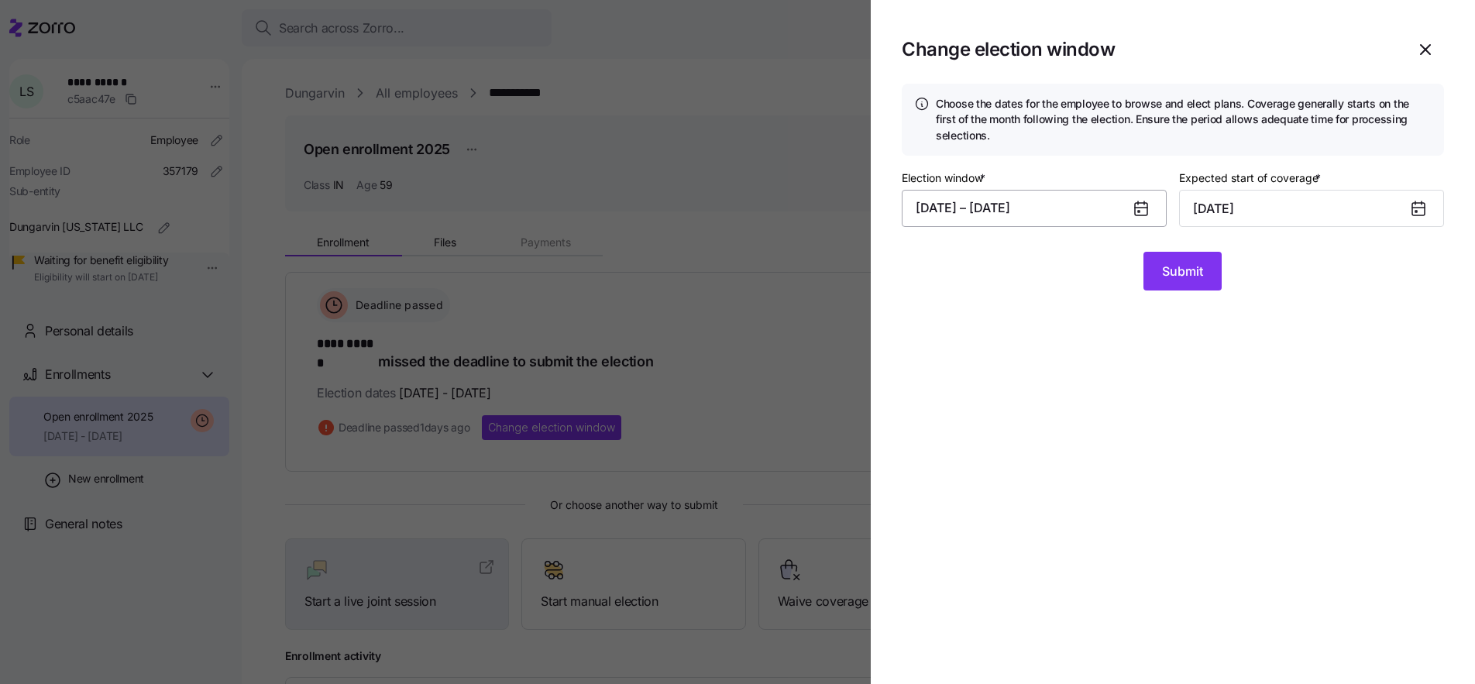
click at [1024, 210] on button "07/21/2025 – 08/10/2025" at bounding box center [1034, 208] width 265 height 37
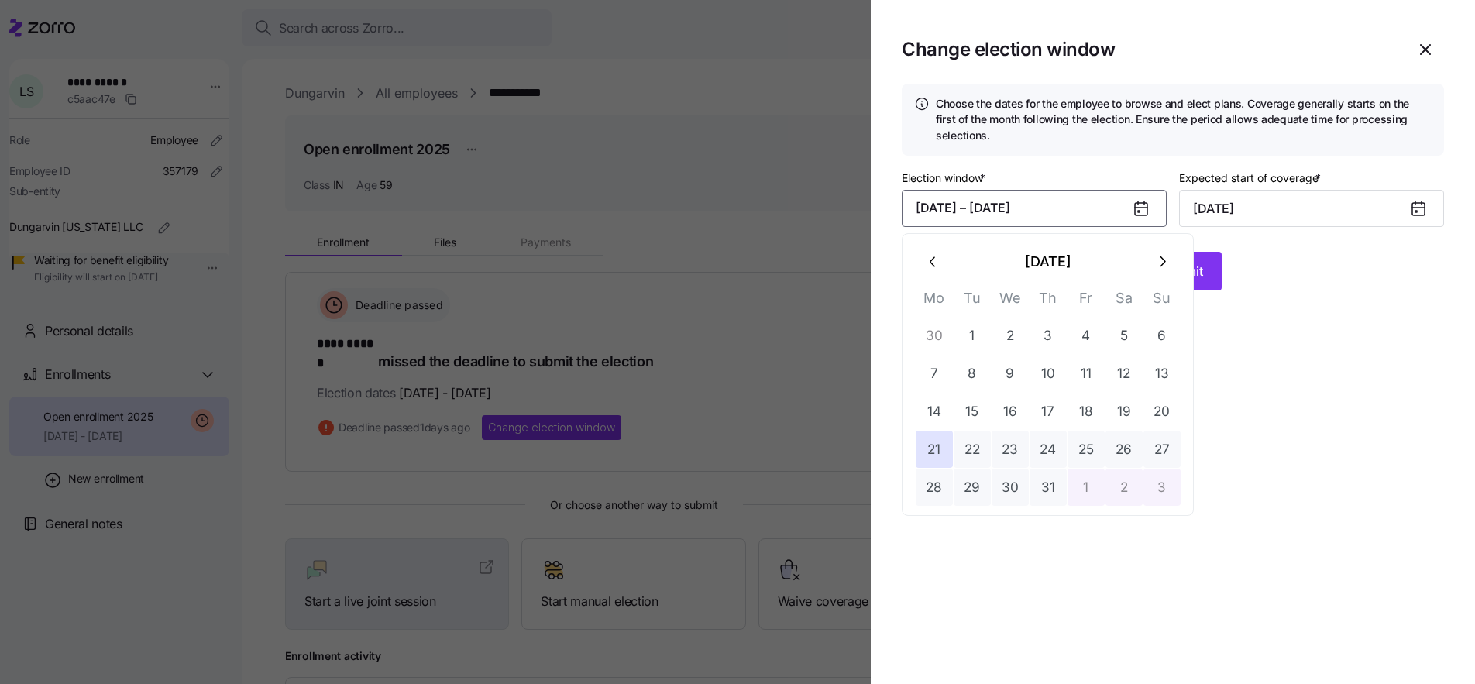
click at [1165, 268] on icon "button" at bounding box center [1162, 261] width 17 height 17
click at [975, 415] on button "12" at bounding box center [972, 411] width 37 height 37
click at [1352, 548] on section "Change election window Choose the dates for the employee to browse and elect pl…" at bounding box center [1173, 342] width 604 height 684
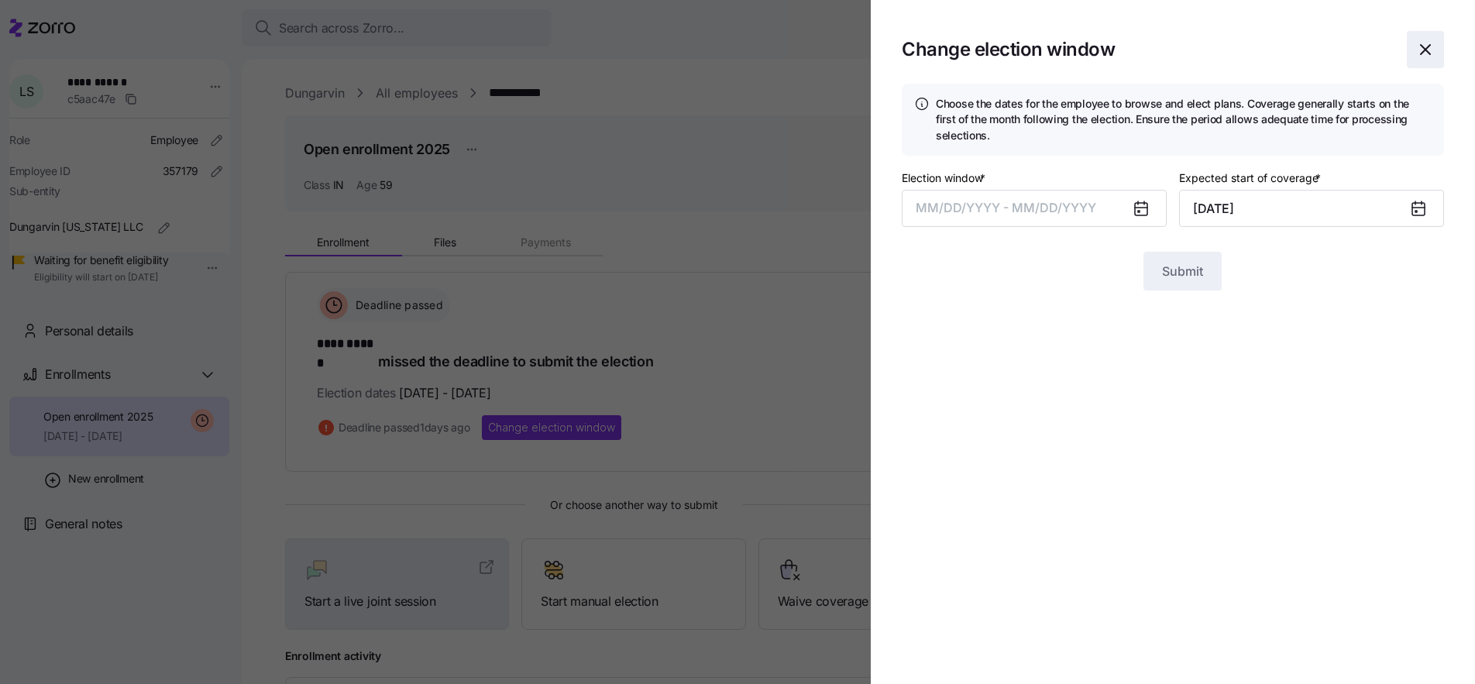
click at [1430, 50] on icon "button" at bounding box center [1425, 49] width 19 height 19
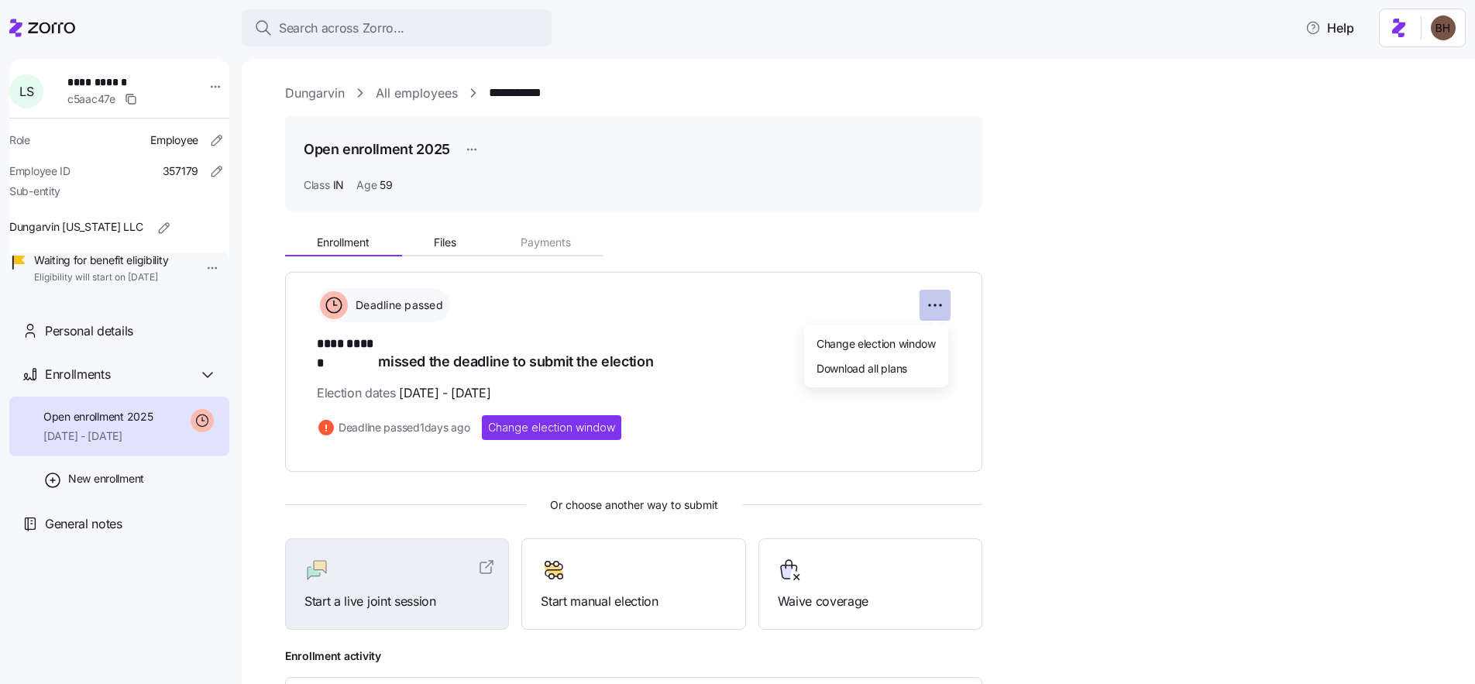
click at [930, 306] on html "**********" at bounding box center [737, 337] width 1475 height 675
click at [908, 344] on span "Change election window" at bounding box center [876, 343] width 119 height 15
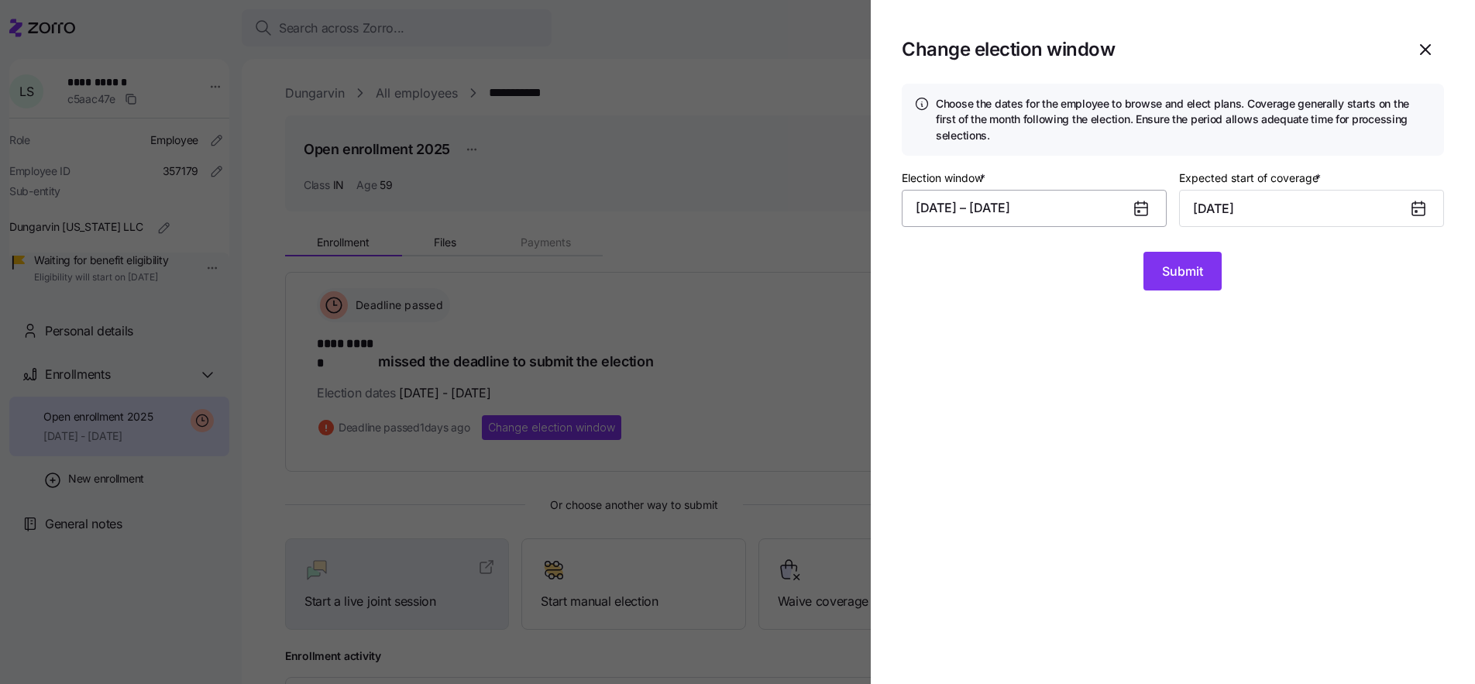
click at [1020, 205] on button "07/21/2025 – 08/10/2025" at bounding box center [1034, 208] width 265 height 37
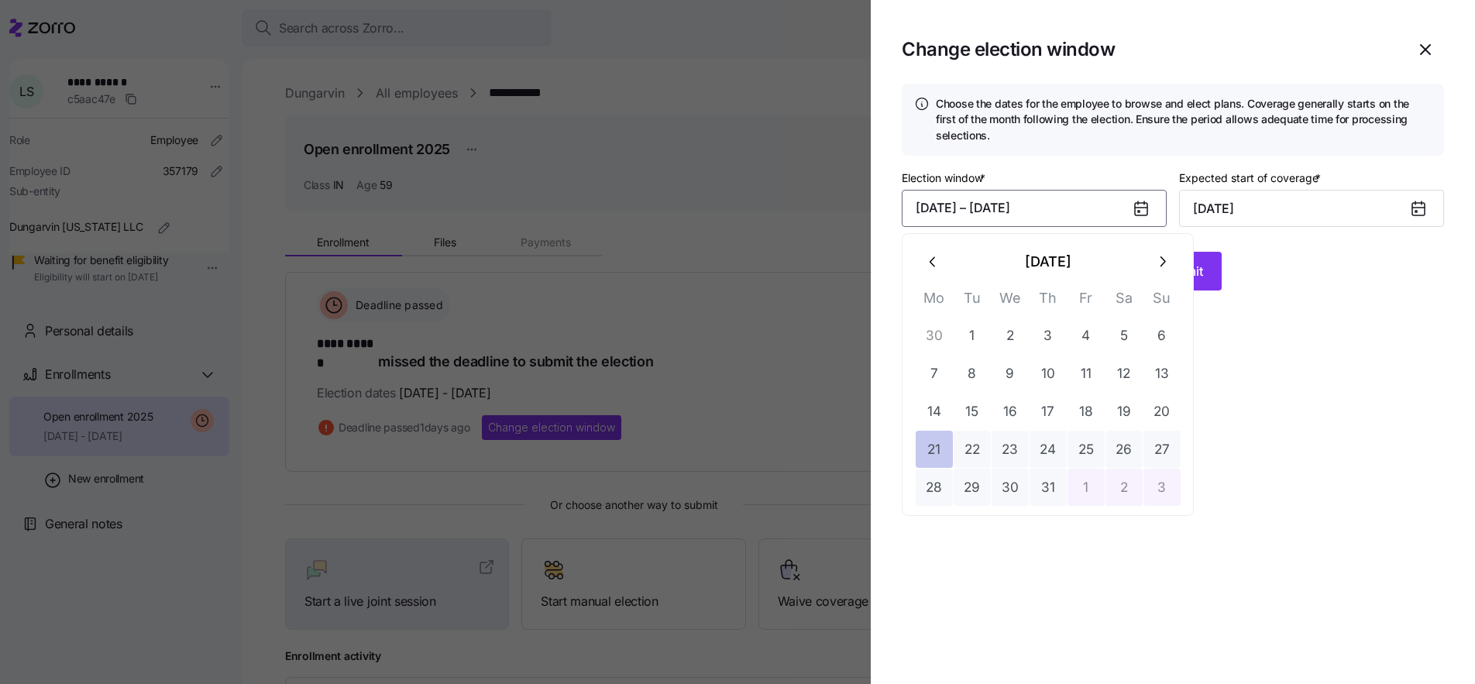
click at [931, 446] on button "21" at bounding box center [934, 449] width 37 height 37
click at [1168, 269] on icon "button" at bounding box center [1162, 261] width 17 height 17
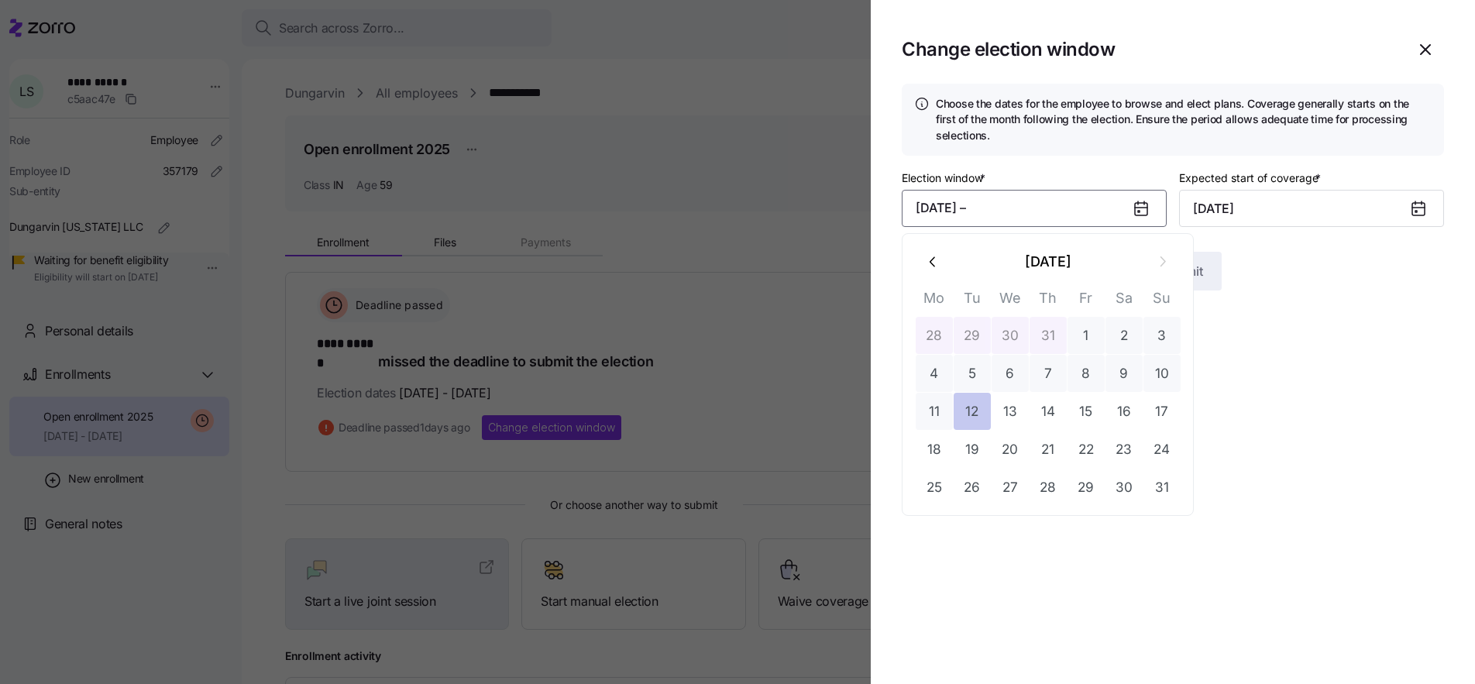
click at [980, 408] on button "12" at bounding box center [972, 411] width 37 height 37
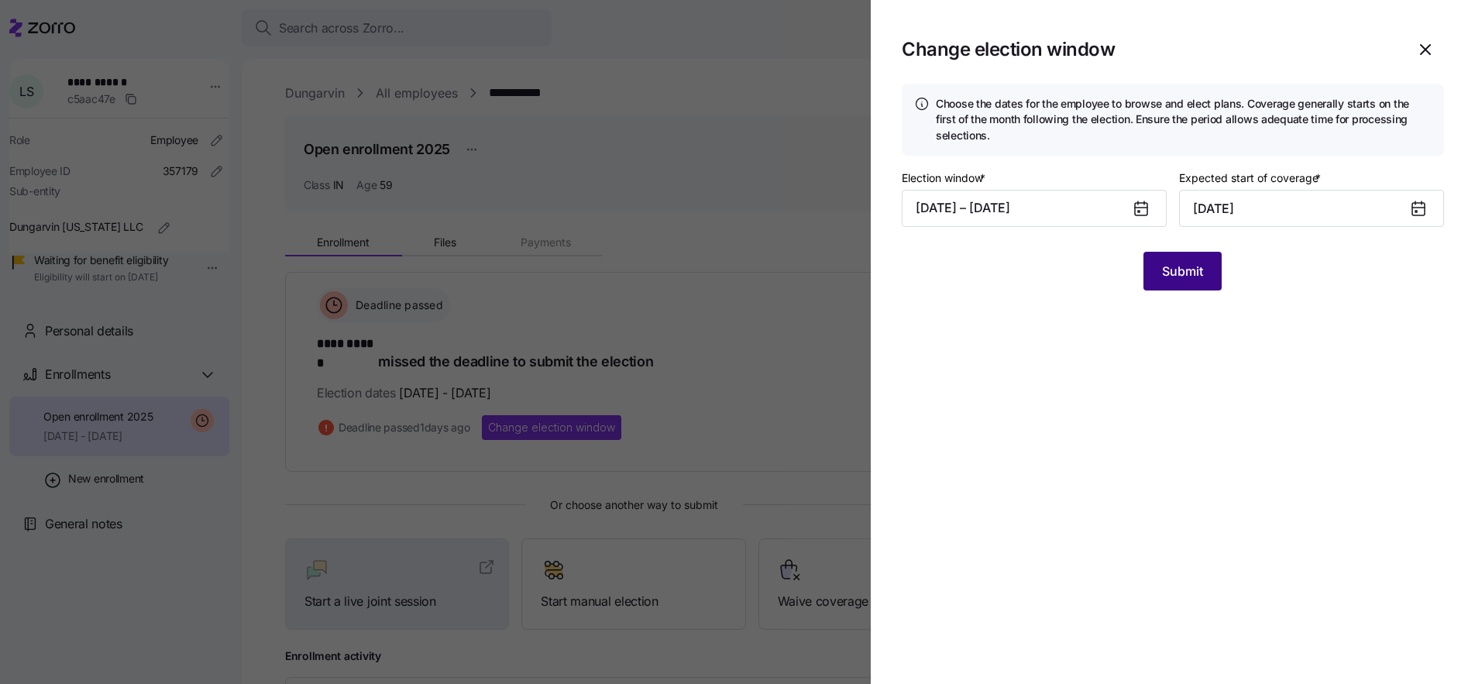
click at [1174, 270] on span "Submit" at bounding box center [1182, 271] width 41 height 19
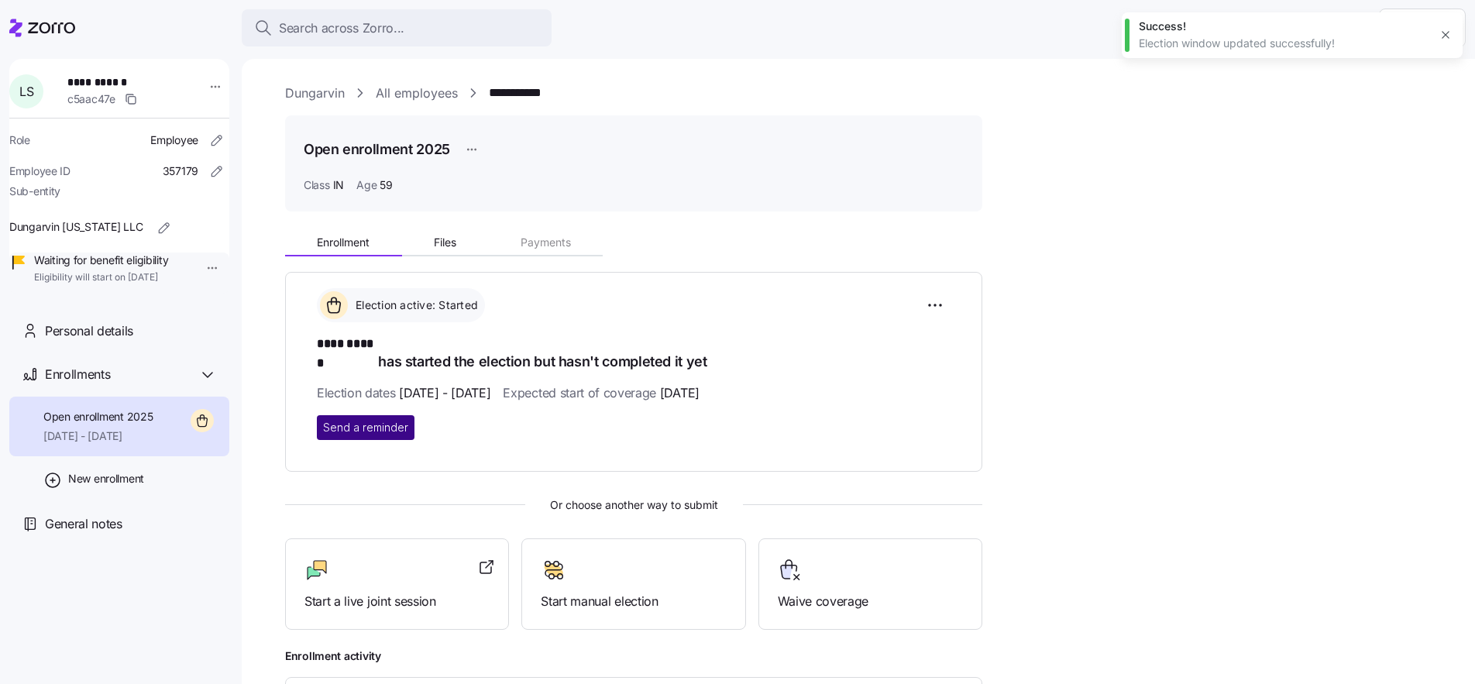
click at [382, 420] on span "Send a reminder" at bounding box center [365, 427] width 85 height 15
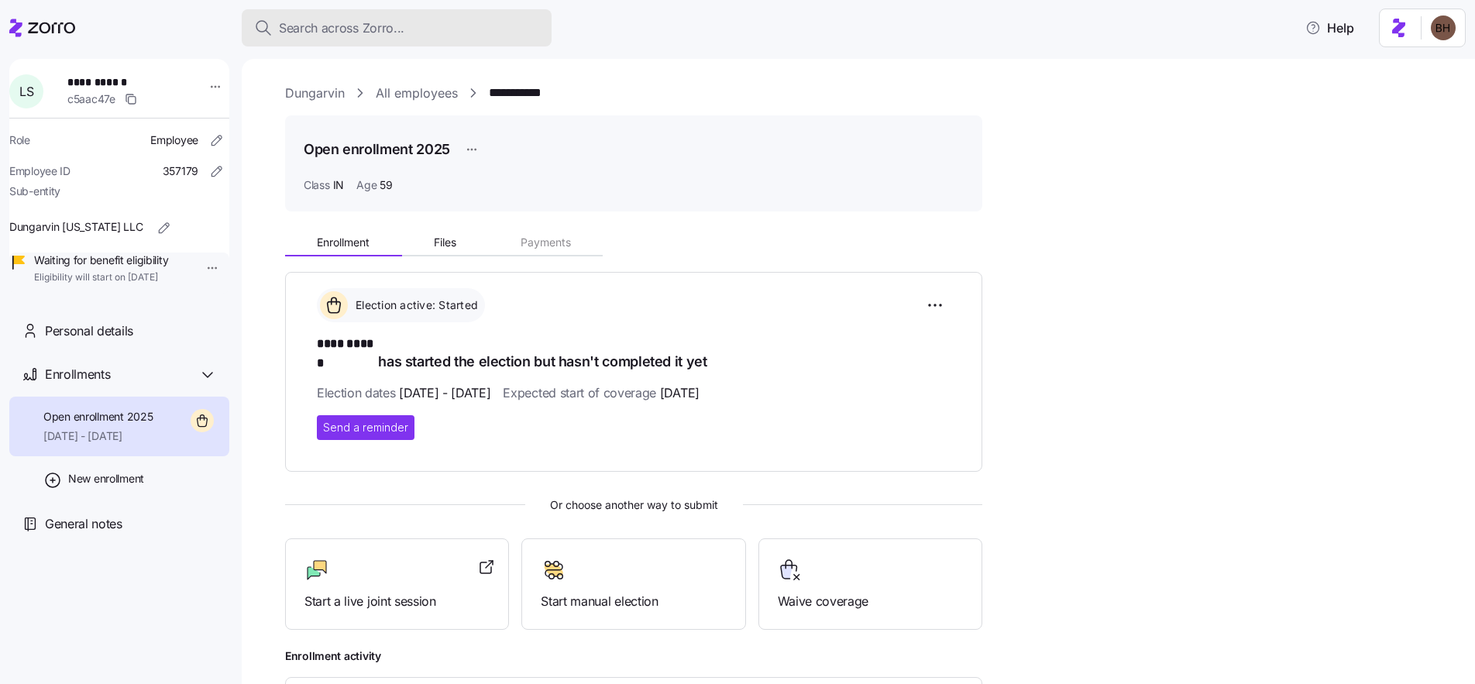
click at [496, 22] on div "Search across Zorro..." at bounding box center [396, 28] width 285 height 19
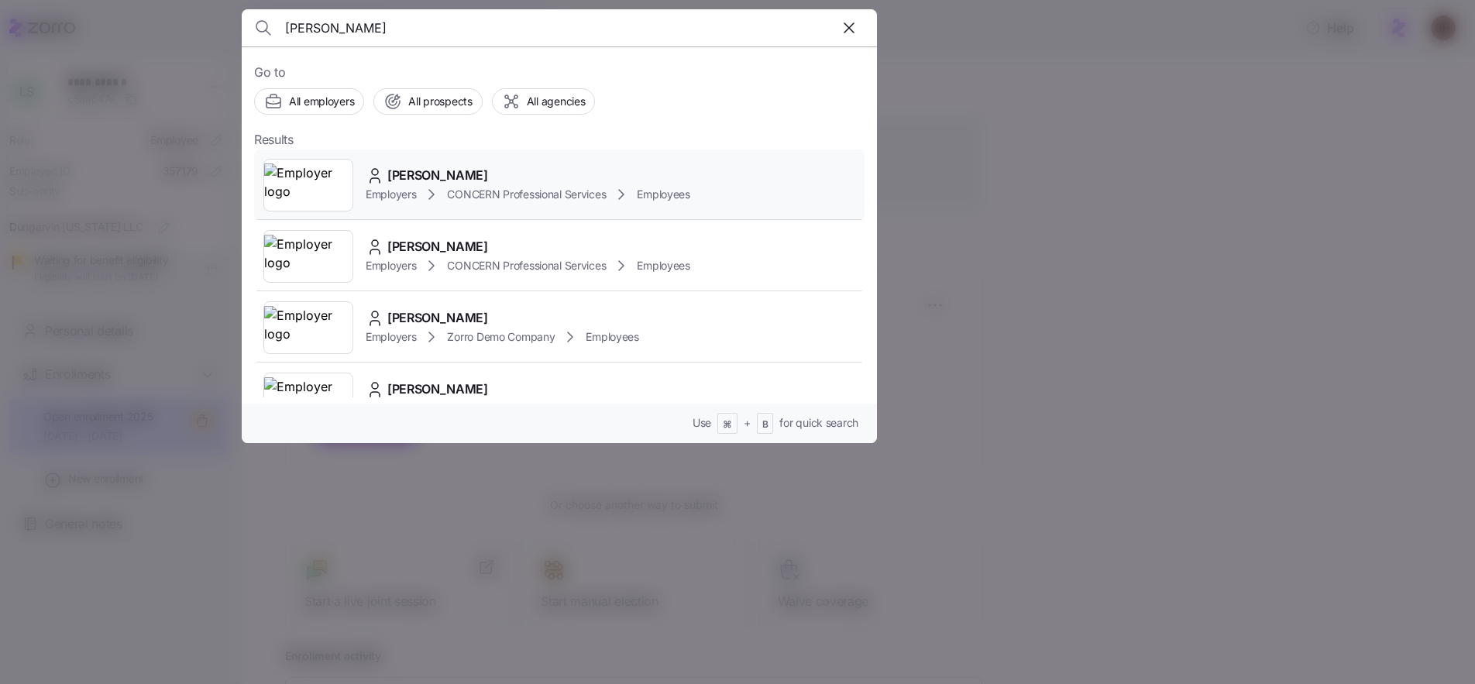
type input "Cassandra Blum"
click at [470, 176] on span "Cassandra Blum" at bounding box center [437, 175] width 101 height 19
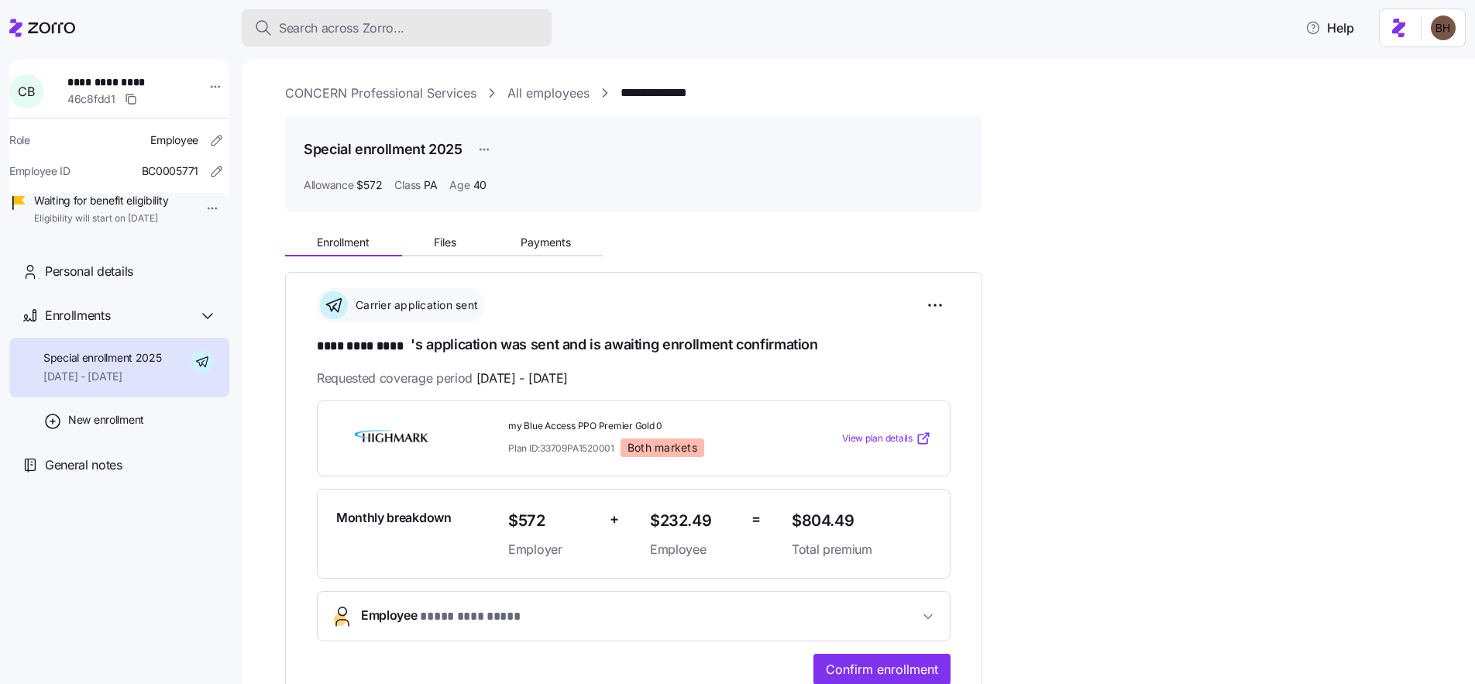
click at [446, 23] on div "Search across Zorro..." at bounding box center [396, 28] width 285 height 19
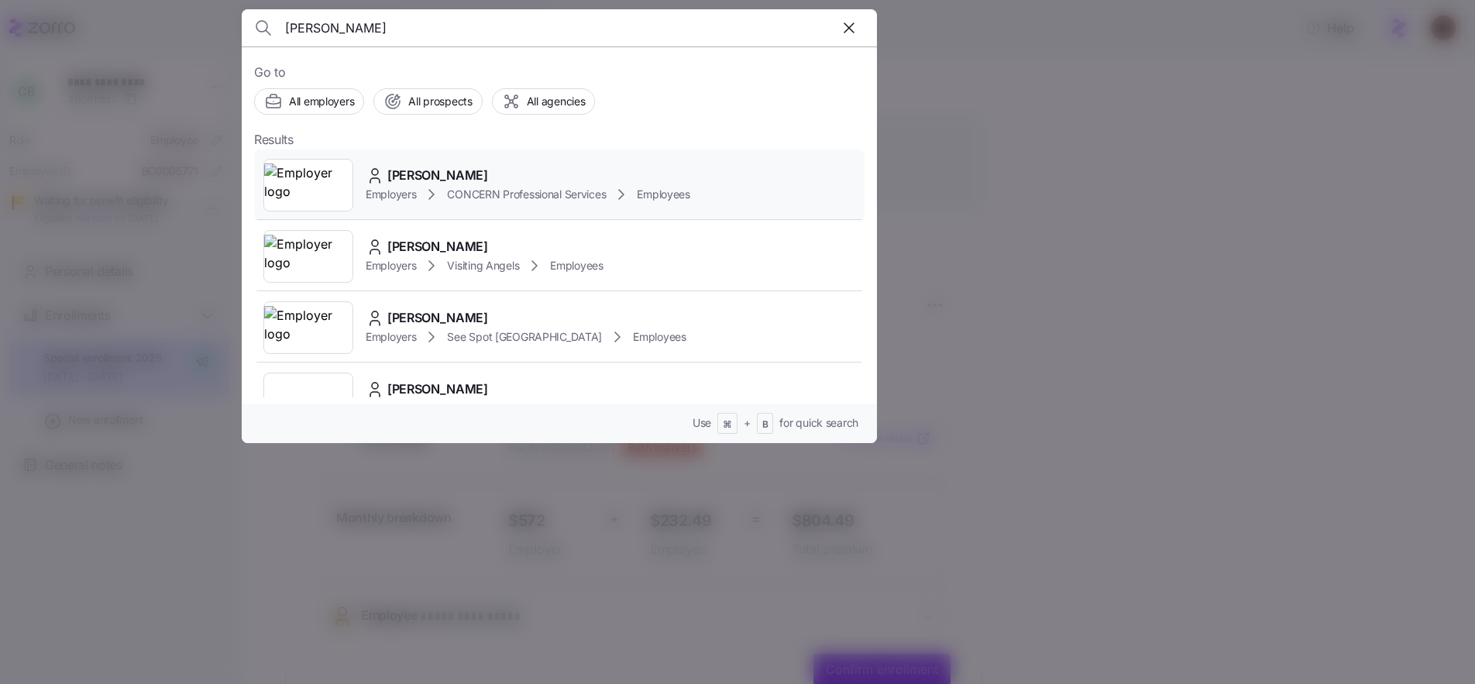
type input "Harleigh Hughes"
click at [442, 177] on span "Harleigh Hughes" at bounding box center [437, 175] width 101 height 19
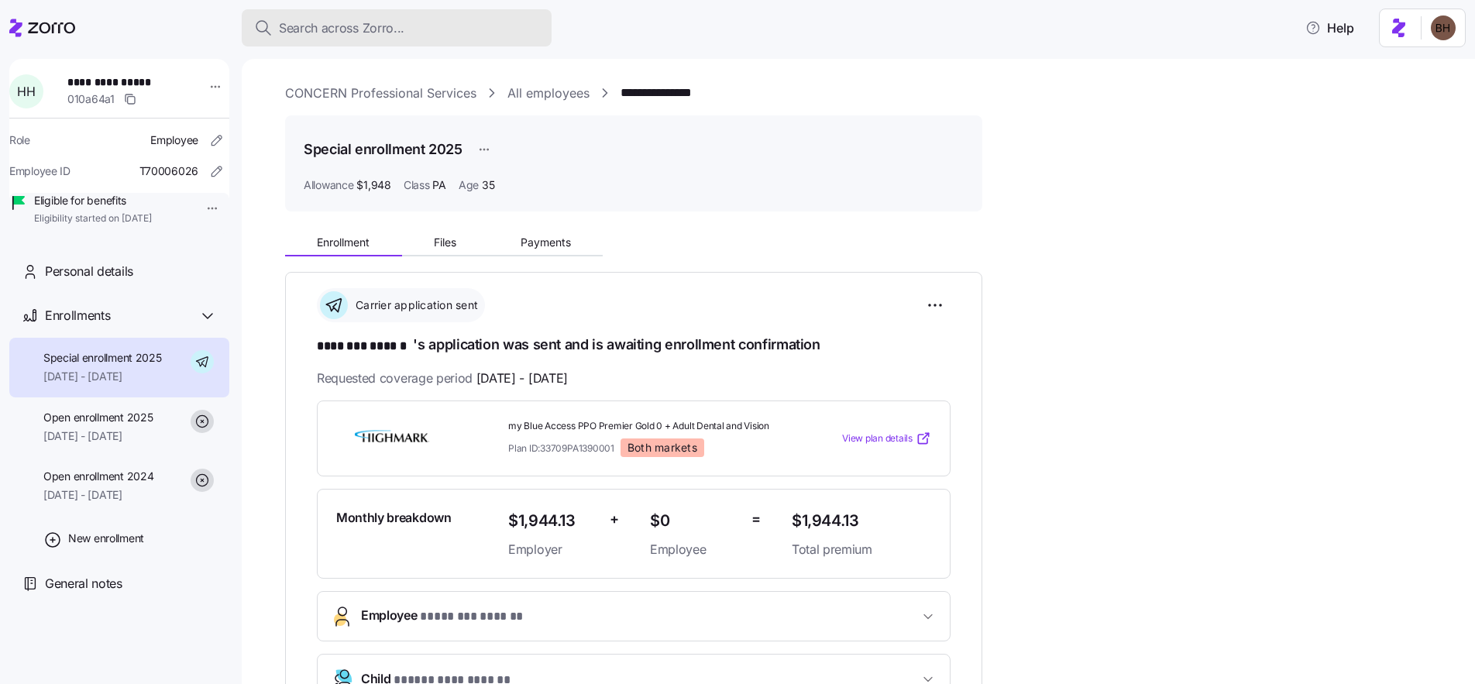
click at [411, 38] on button "Search across Zorro..." at bounding box center [397, 27] width 310 height 37
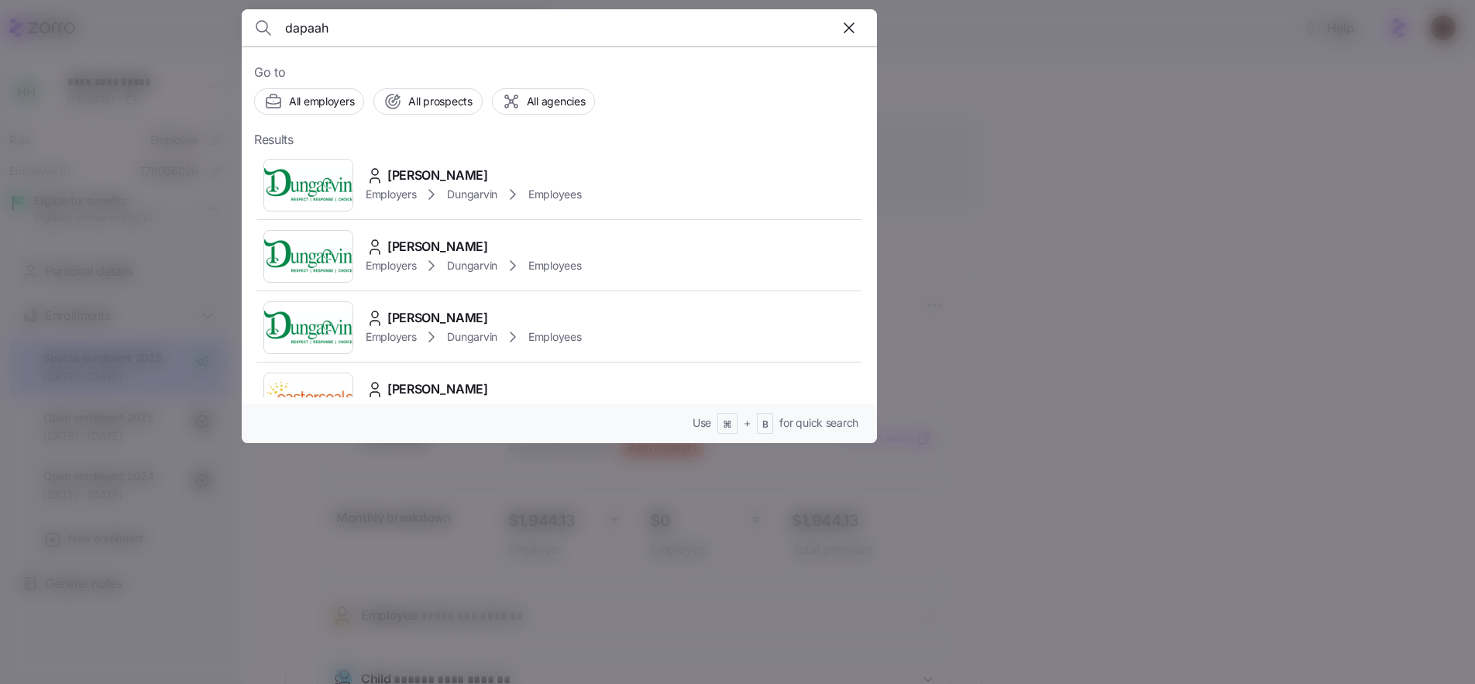
type input "dapaah"
click at [460, 243] on span "Andrew Dapaah" at bounding box center [437, 246] width 101 height 19
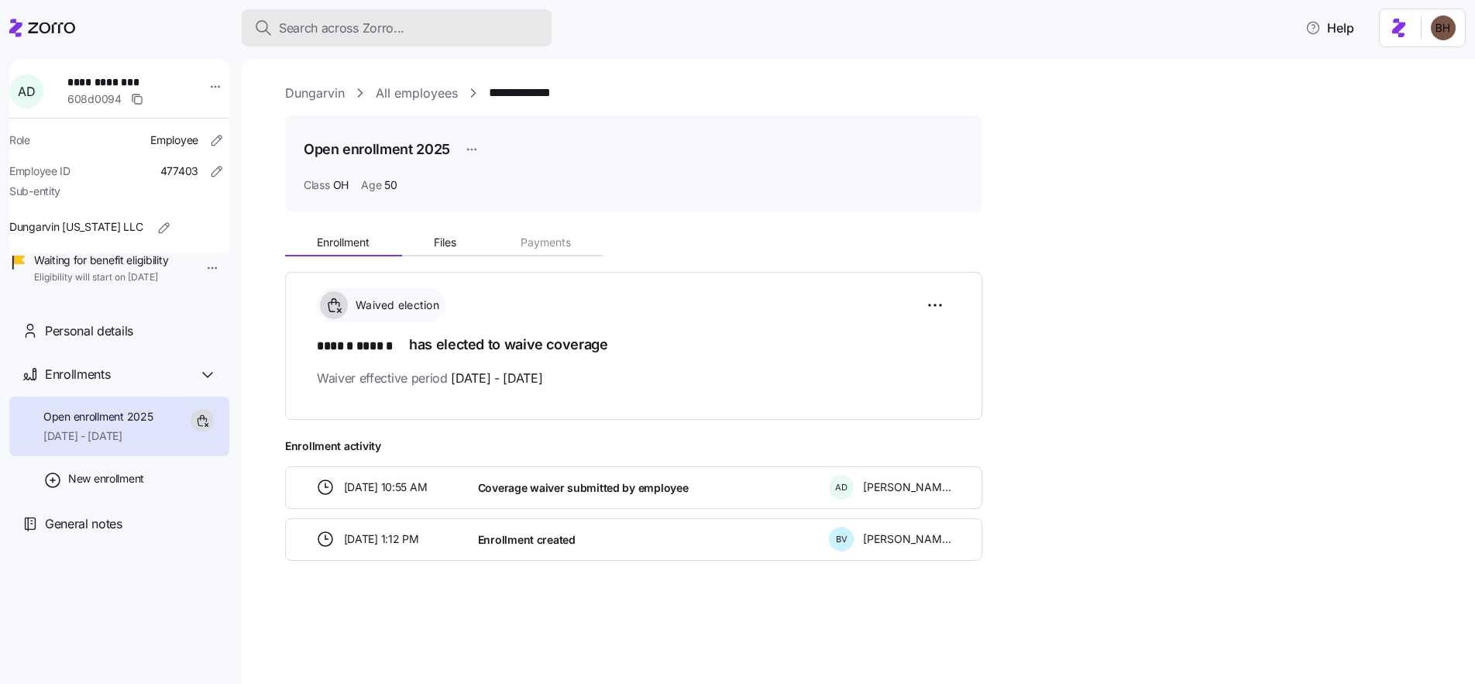
click at [401, 28] on span "Search across Zorro..." at bounding box center [342, 28] width 126 height 19
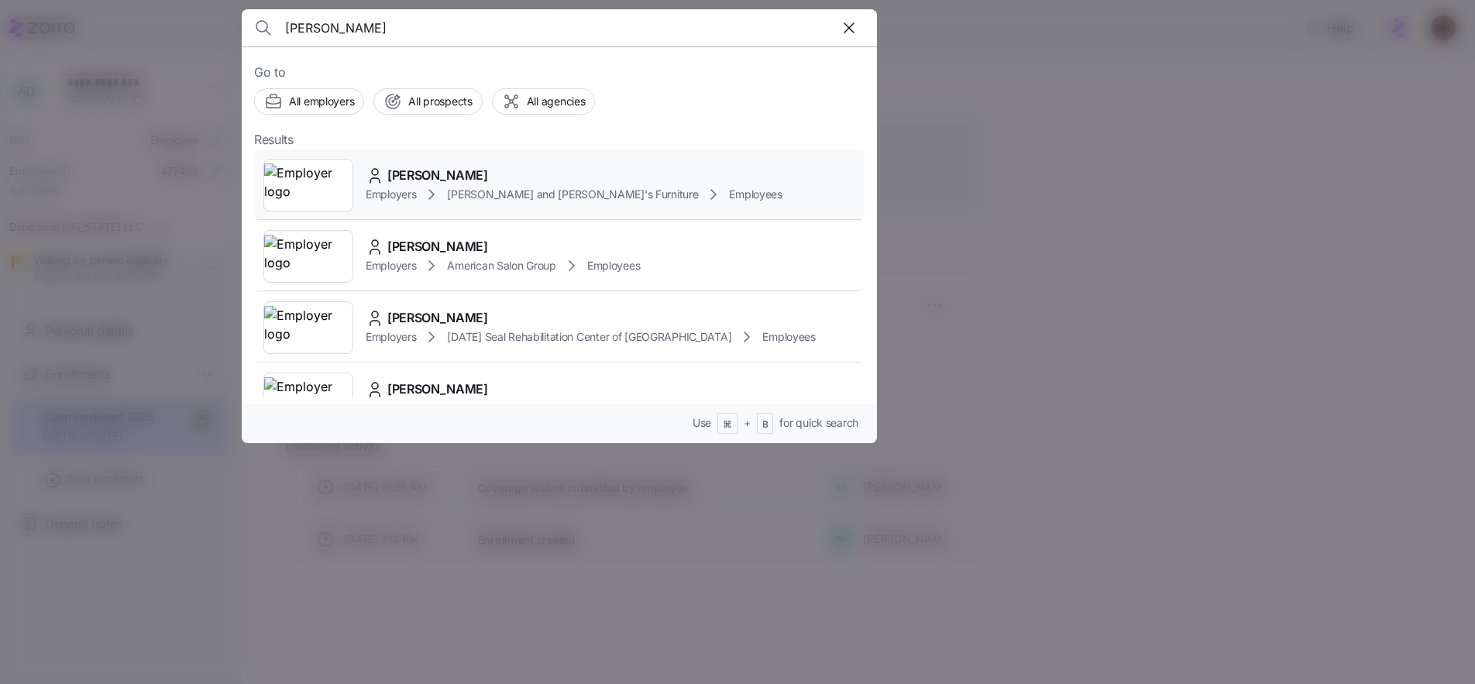
type input "Laura Katsos"
click at [479, 177] on span "LAURA KATSOS" at bounding box center [437, 175] width 101 height 19
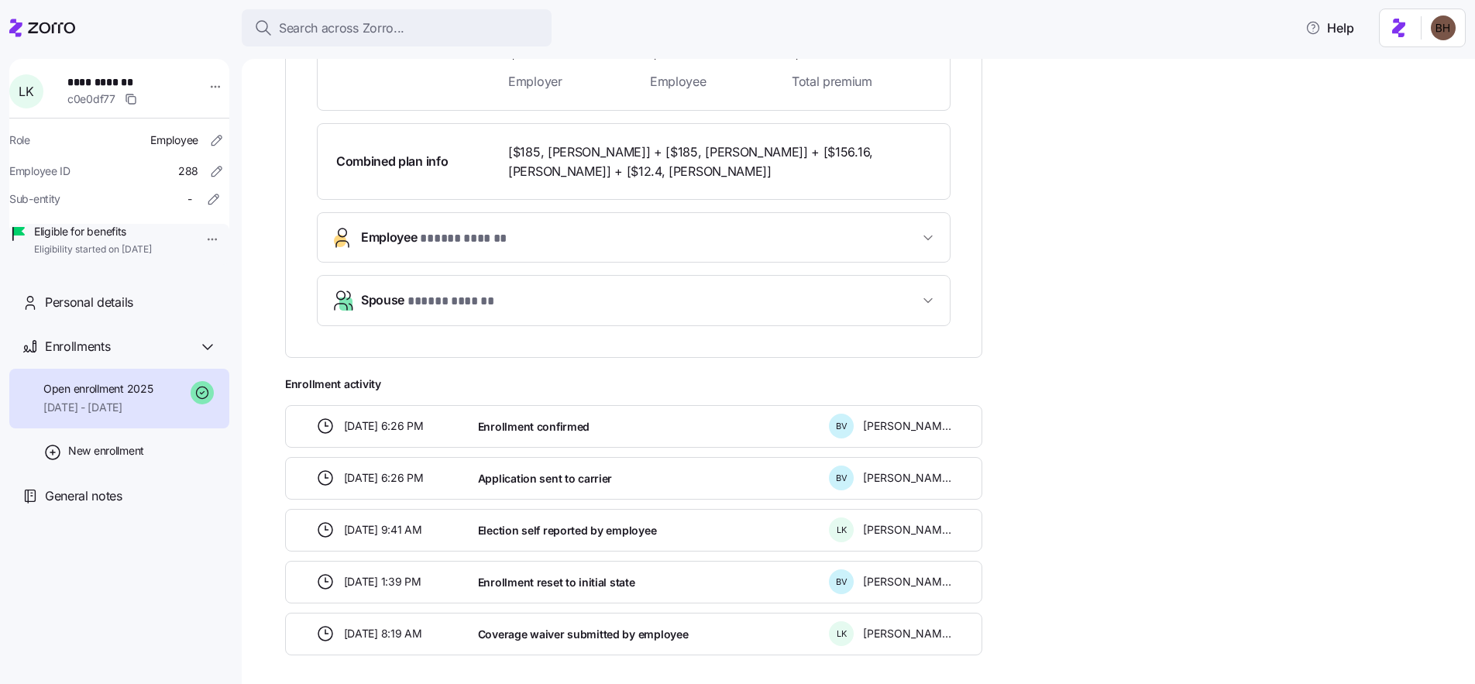
scroll to position [378, 0]
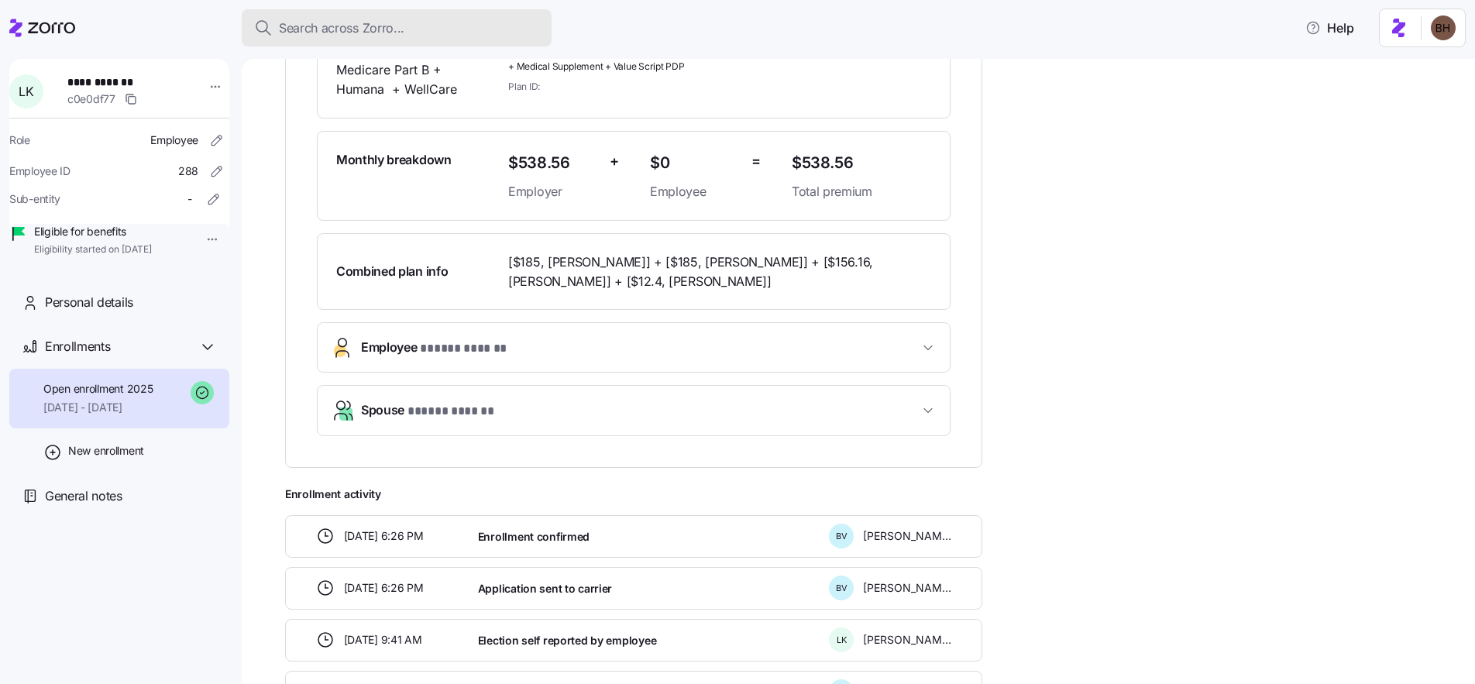
click at [416, 19] on div "Search across Zorro..." at bounding box center [396, 28] width 285 height 19
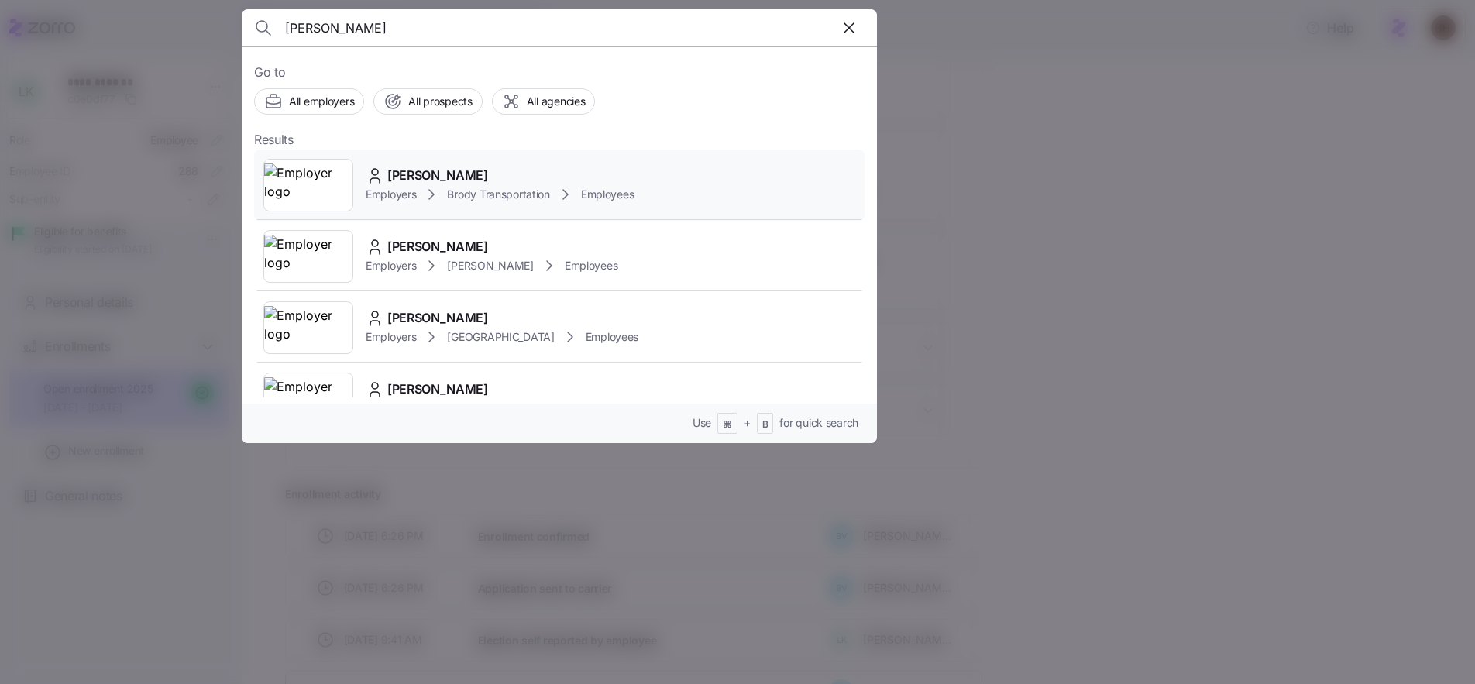
type input "Wildberger"
click at [466, 172] on span "Glenn Wildberger" at bounding box center [437, 175] width 101 height 19
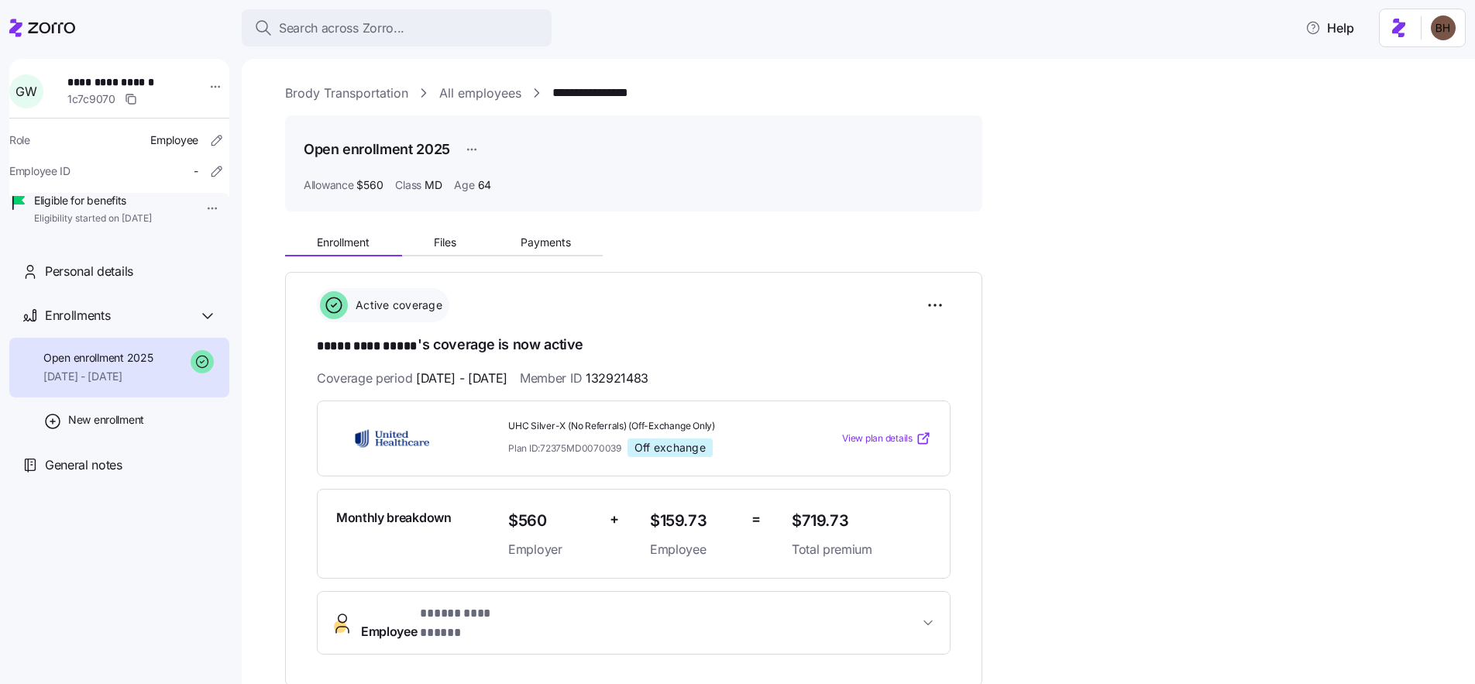
click at [334, 94] on link "Brody Transportation" at bounding box center [346, 93] width 123 height 19
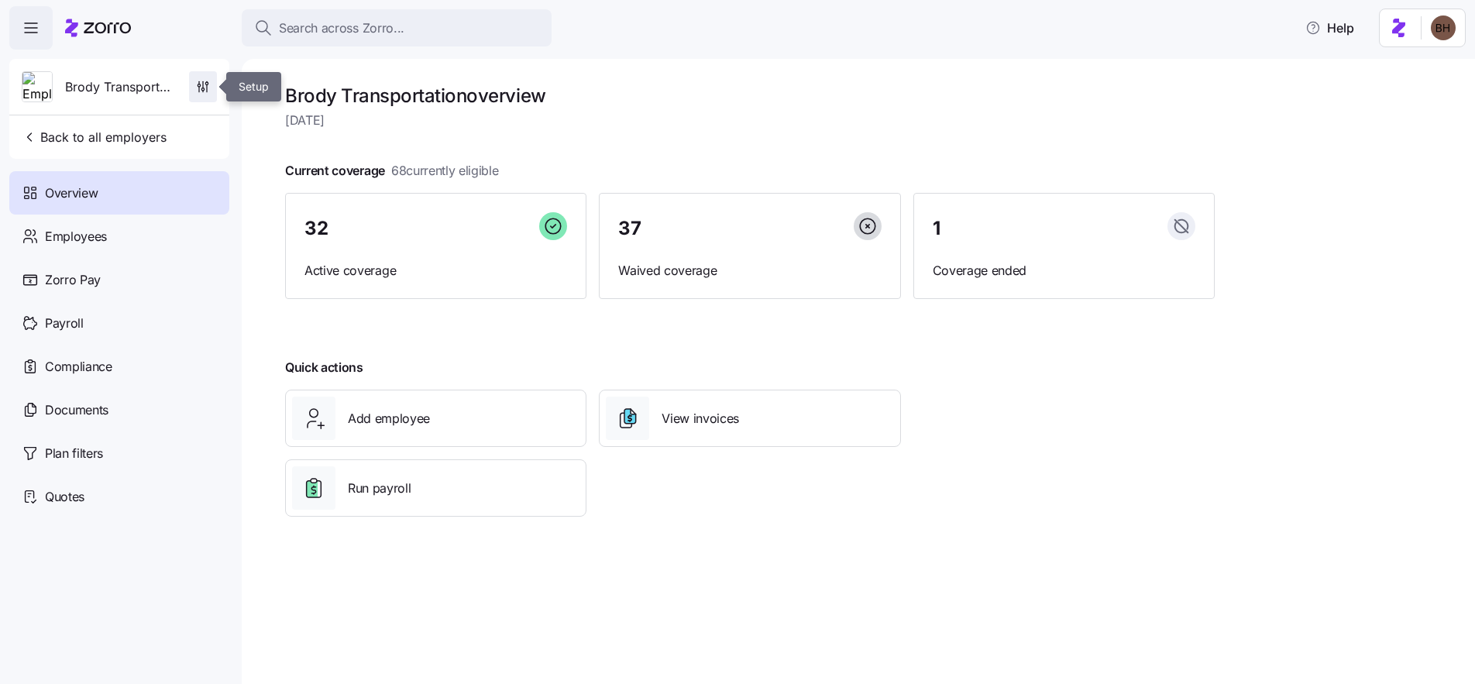
click at [201, 93] on icon "button" at bounding box center [202, 86] width 15 height 15
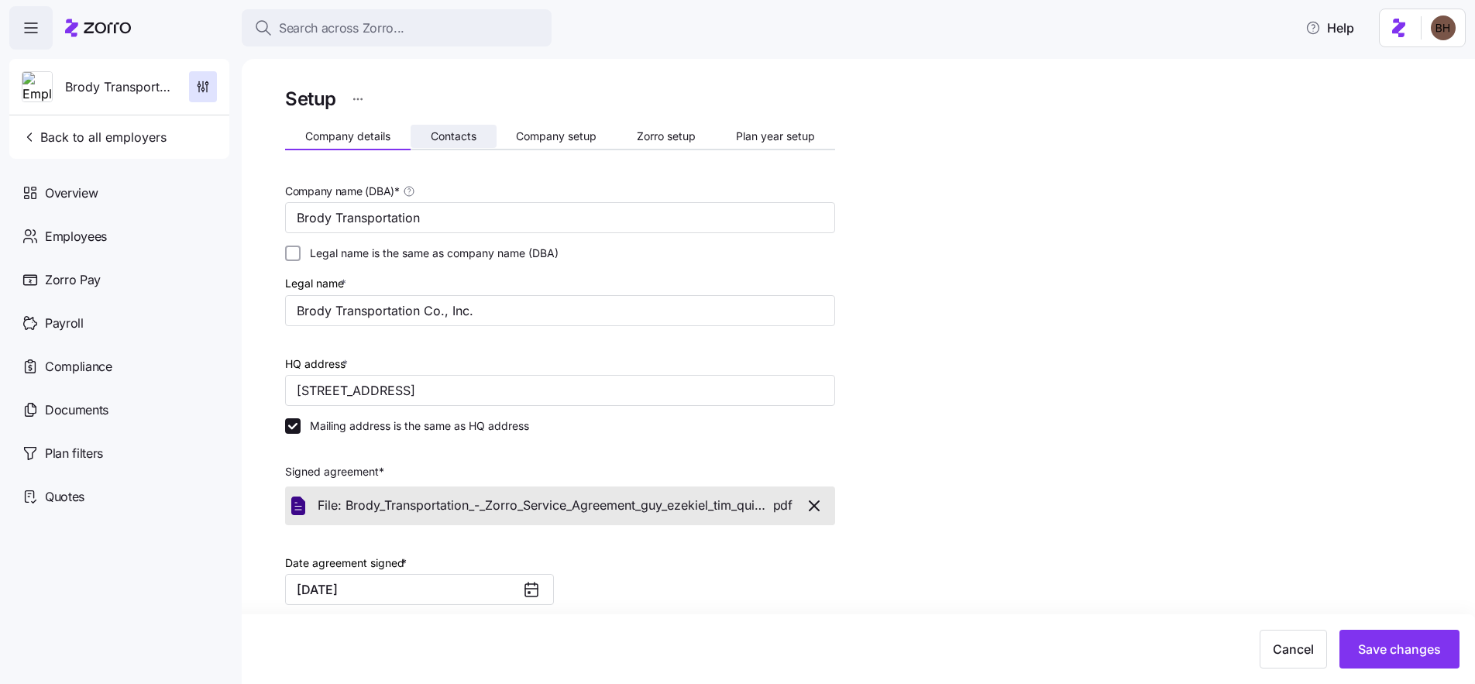
click at [466, 132] on span "Contacts" at bounding box center [454, 136] width 46 height 11
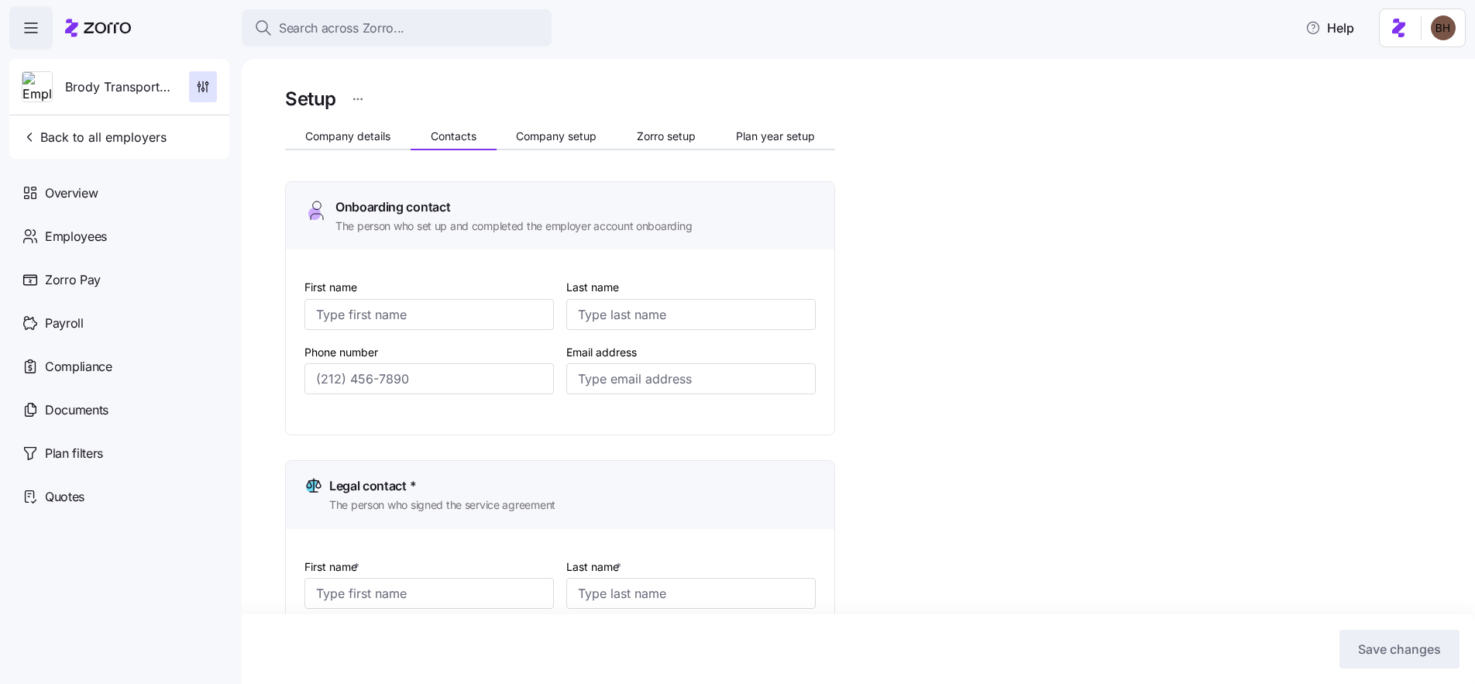
type input "Timothy"
type input "Quigg"
type input "tquigg@brodytrans.com"
type input "Timothy"
type input "Quigg"
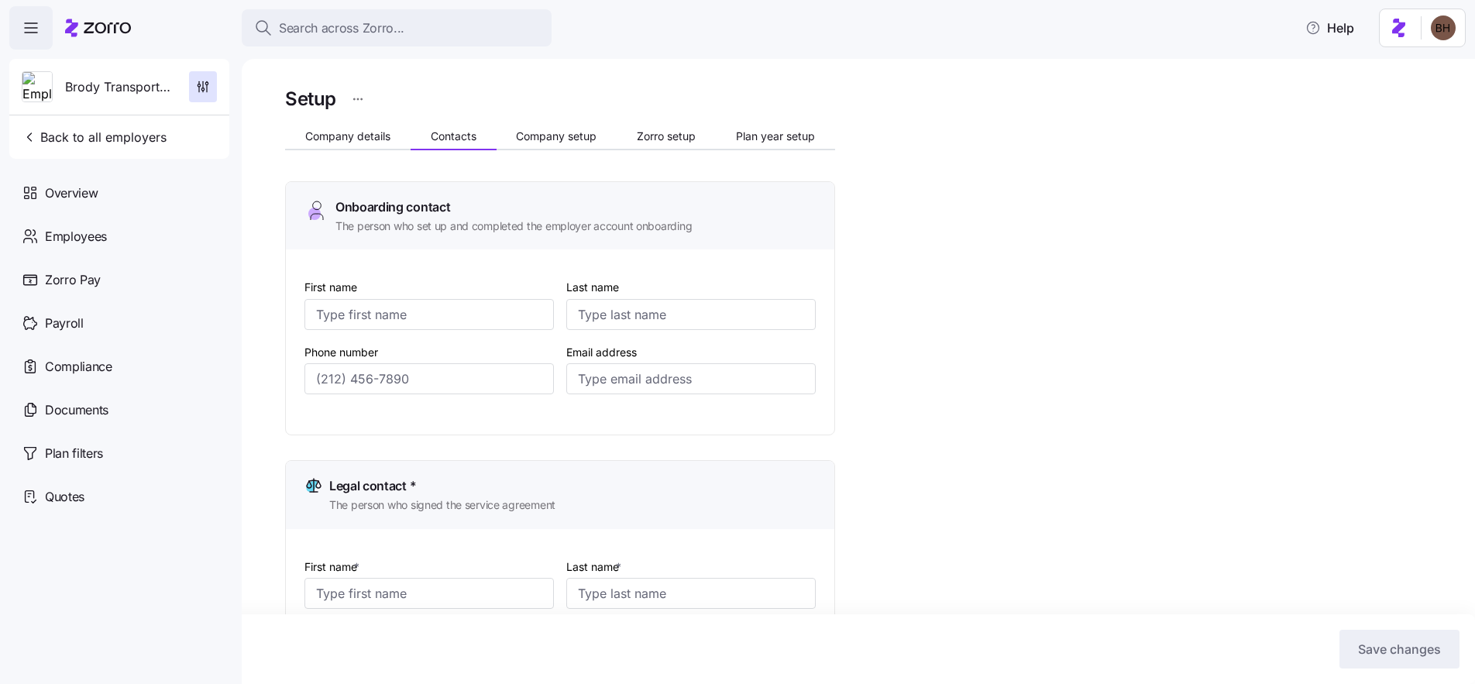
type input "tquigg@brodytrans.com"
type input "Timothy"
type input "Quigg"
type input "tquigg@brodytrans.com"
type input "Tim"
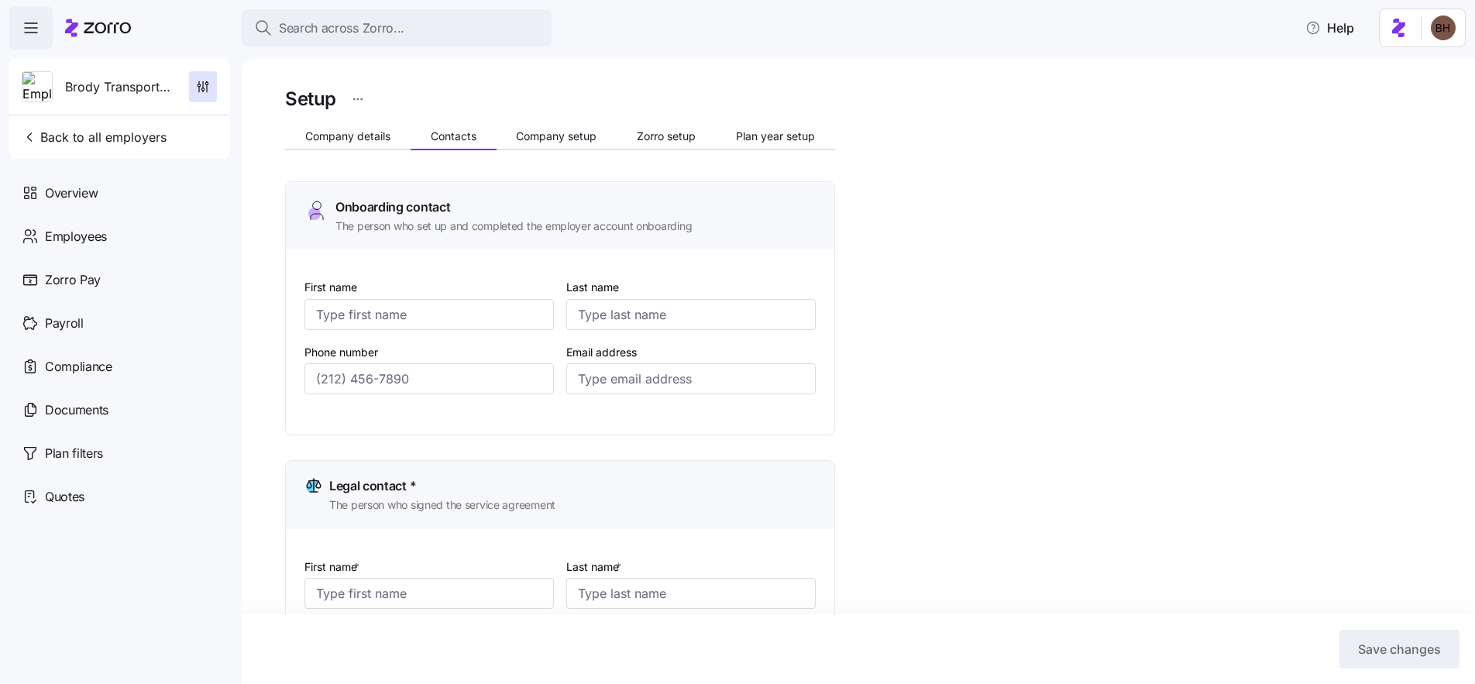
type input "Quigg"
type input "tquigg@brodytrans.com"
type input "(410) 947-7000"
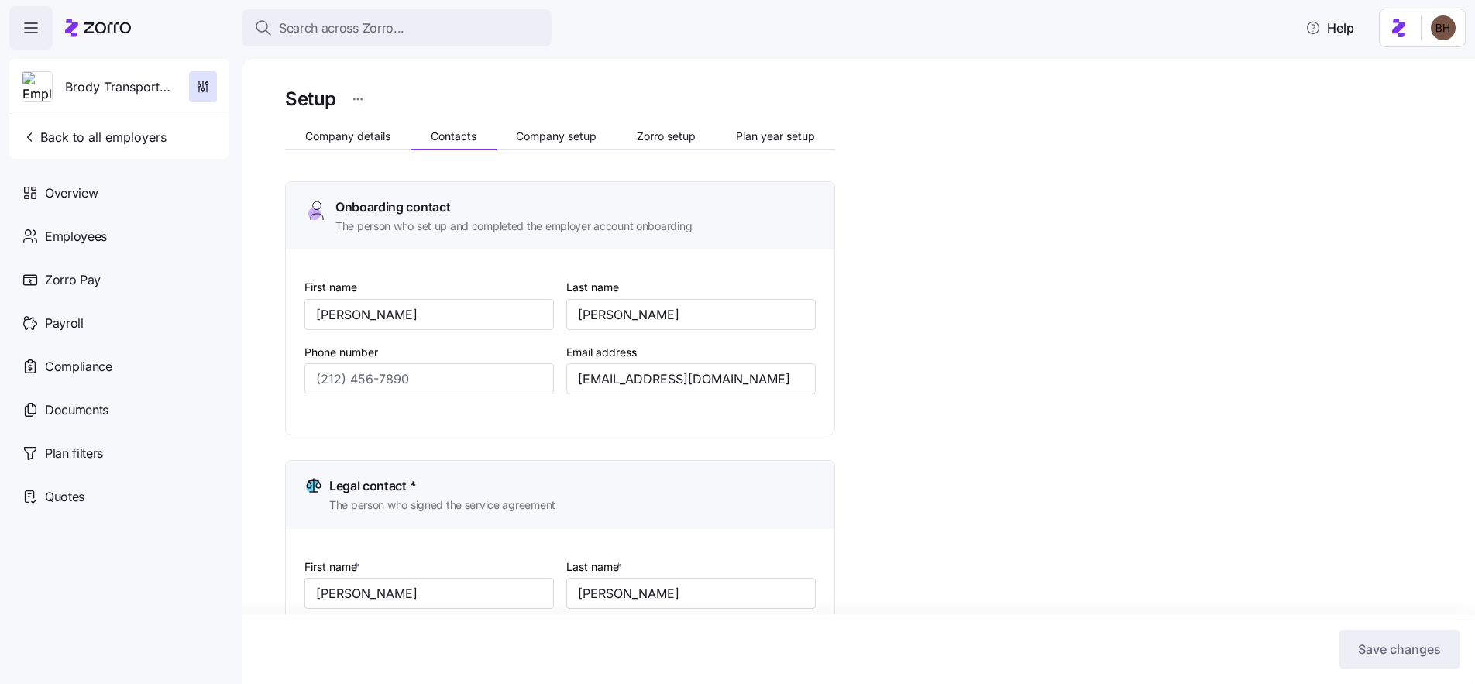
type input "(410) 826-5986"
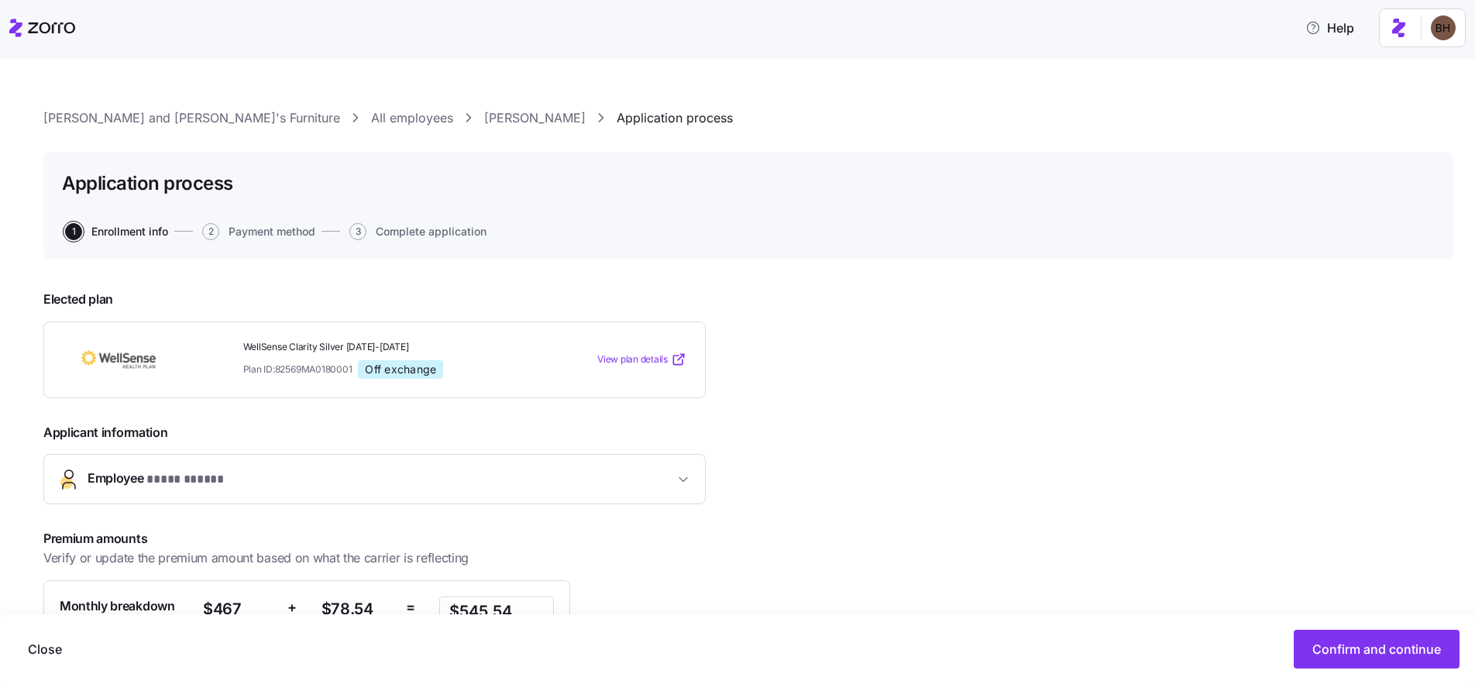
click at [55, 24] on icon at bounding box center [42, 28] width 66 height 19
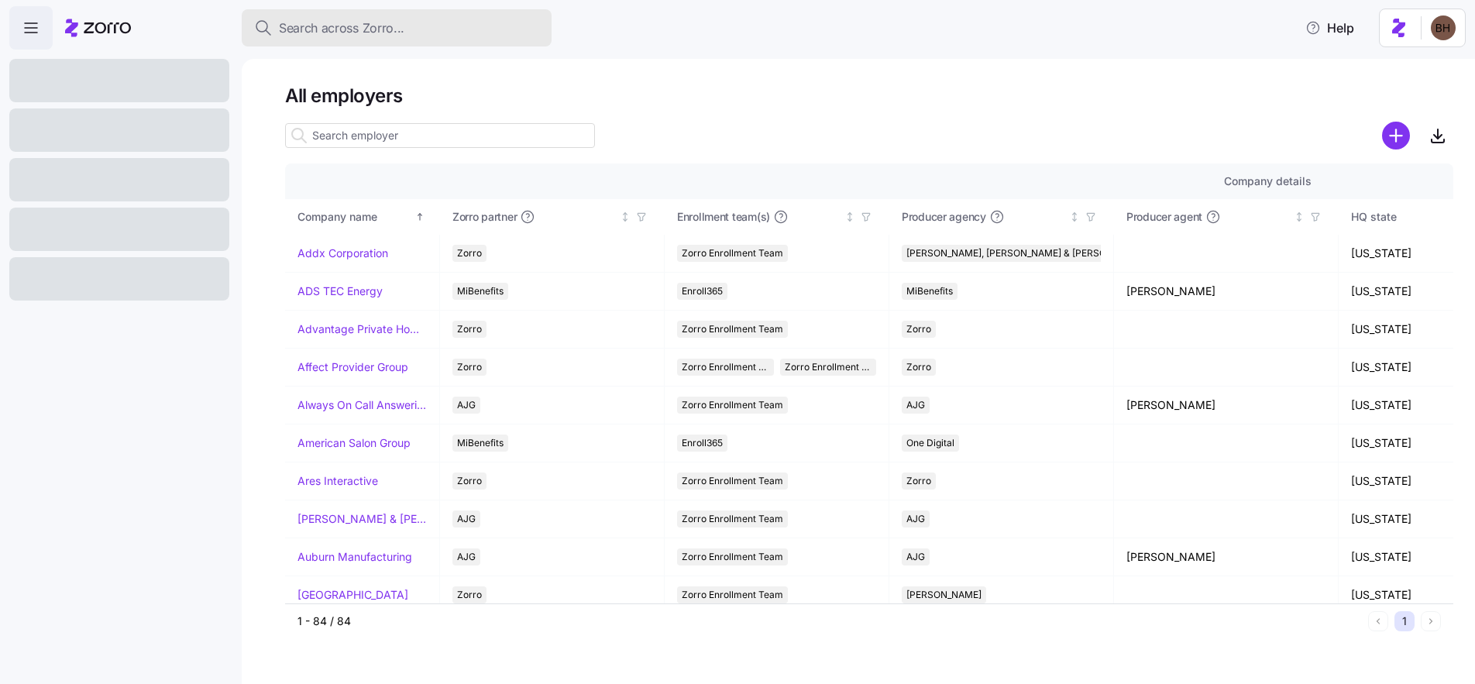
click at [324, 25] on span "Search across Zorro..." at bounding box center [342, 28] width 126 height 19
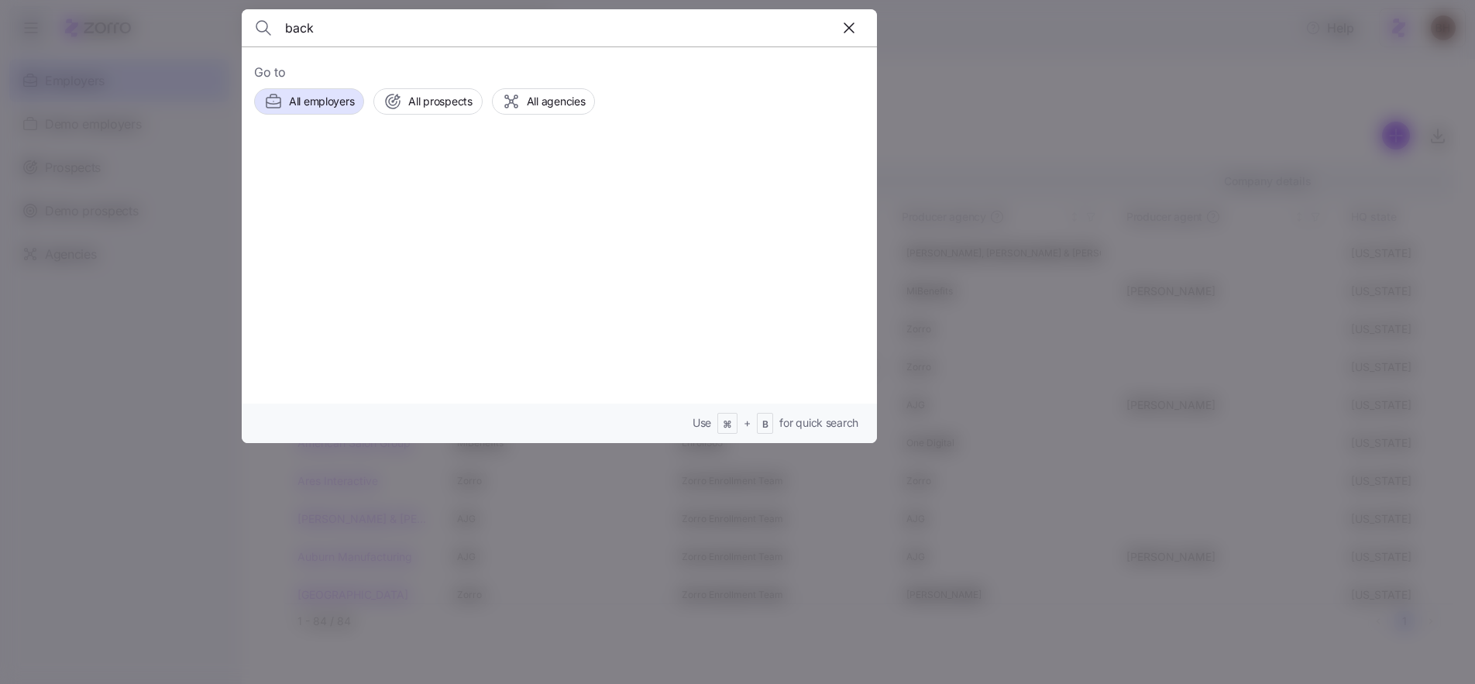
type input "back"
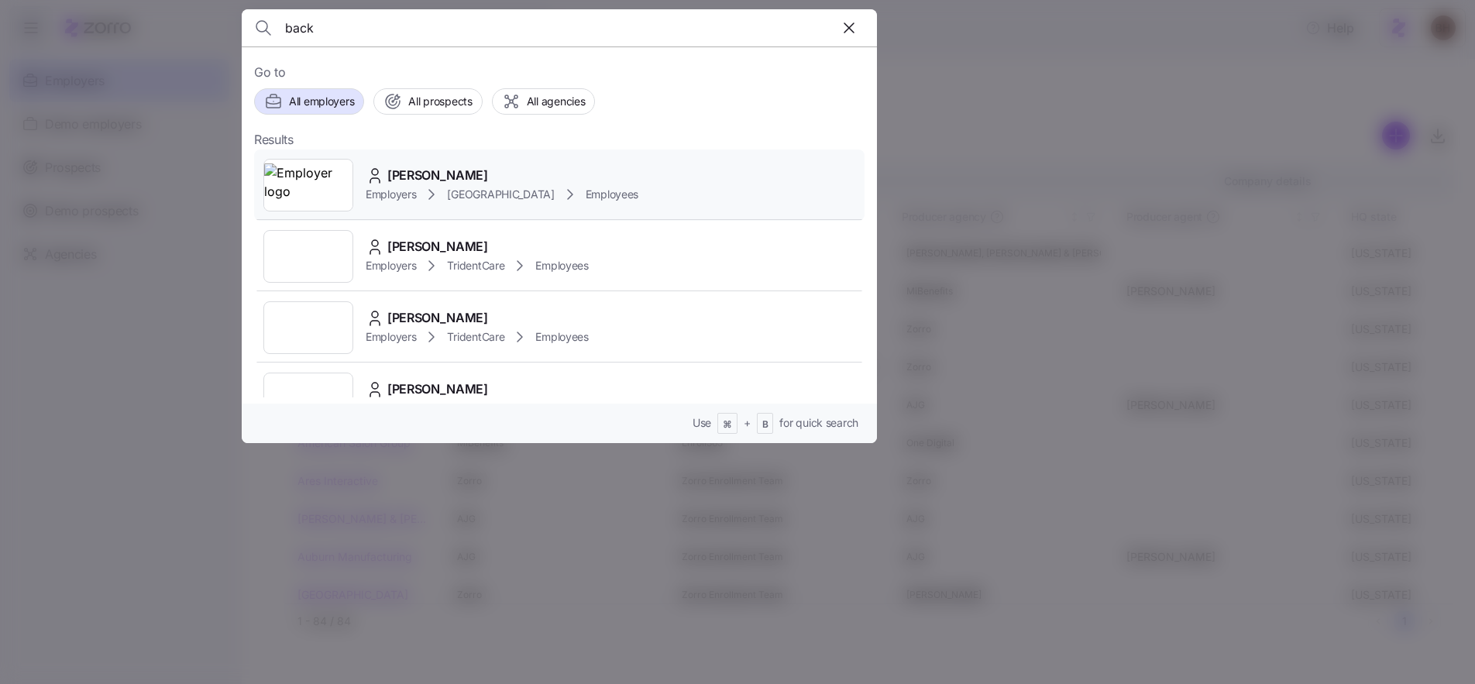
click at [412, 175] on span "Erin Back" at bounding box center [437, 175] width 101 height 19
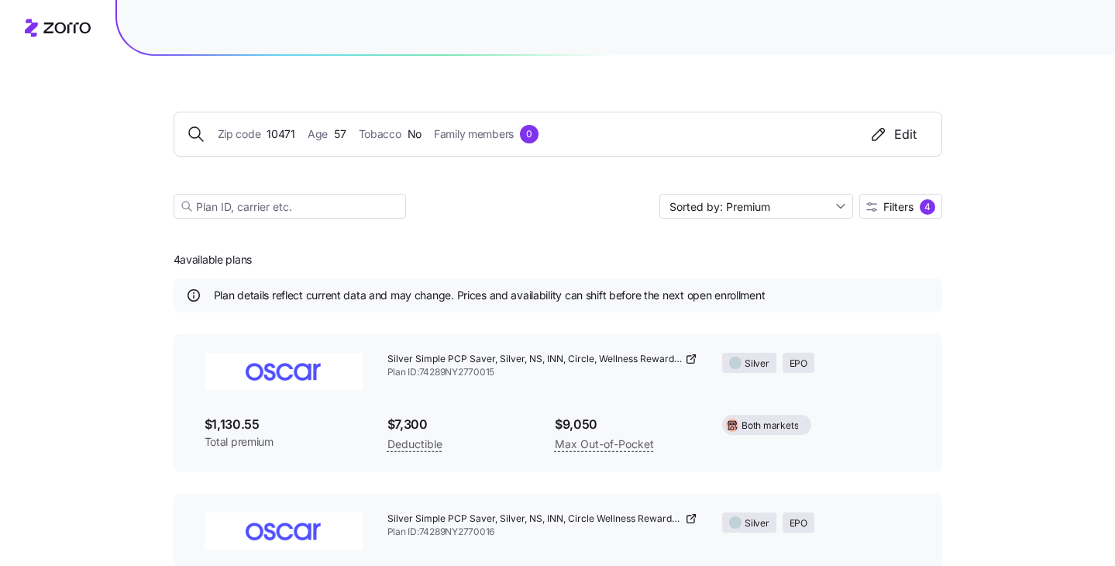
scroll to position [406, 0]
